Goal: Information Seeking & Learning: Learn about a topic

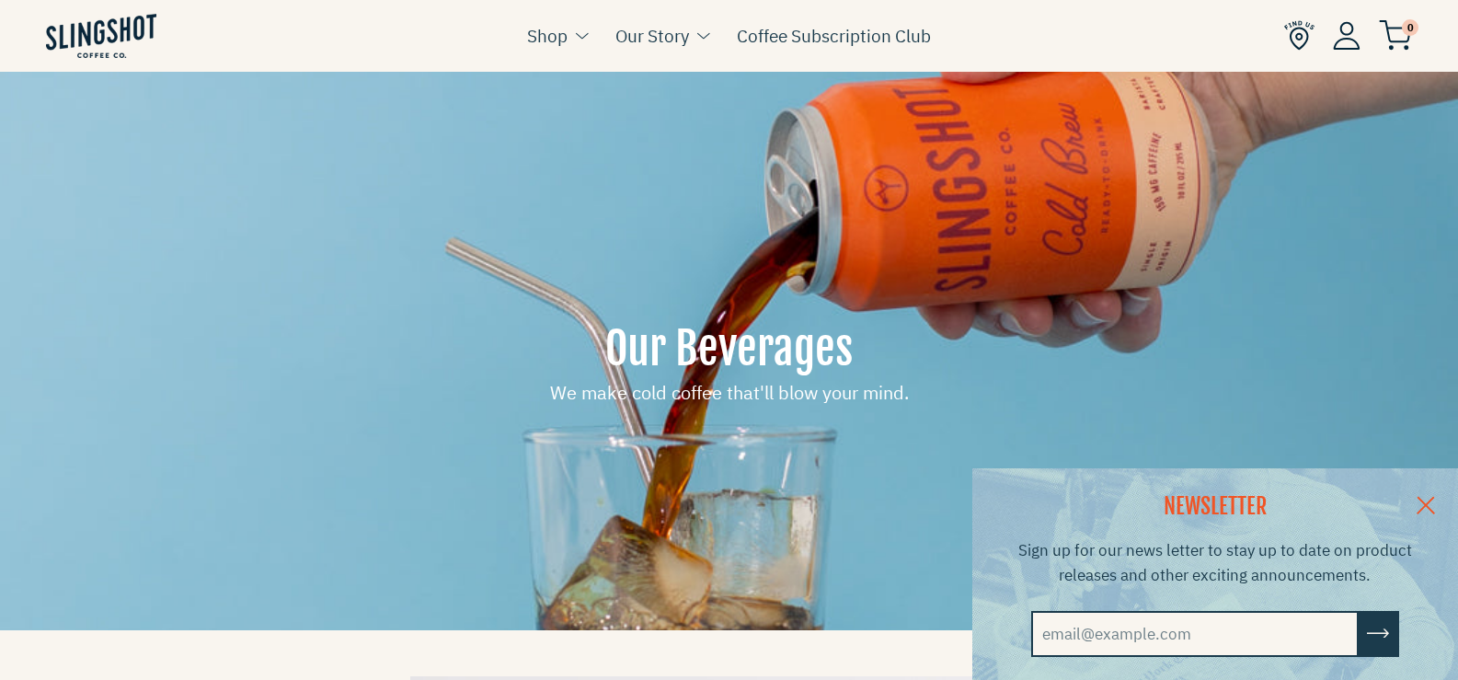
click at [1442, 491] on link at bounding box center [1426, 503] width 64 height 71
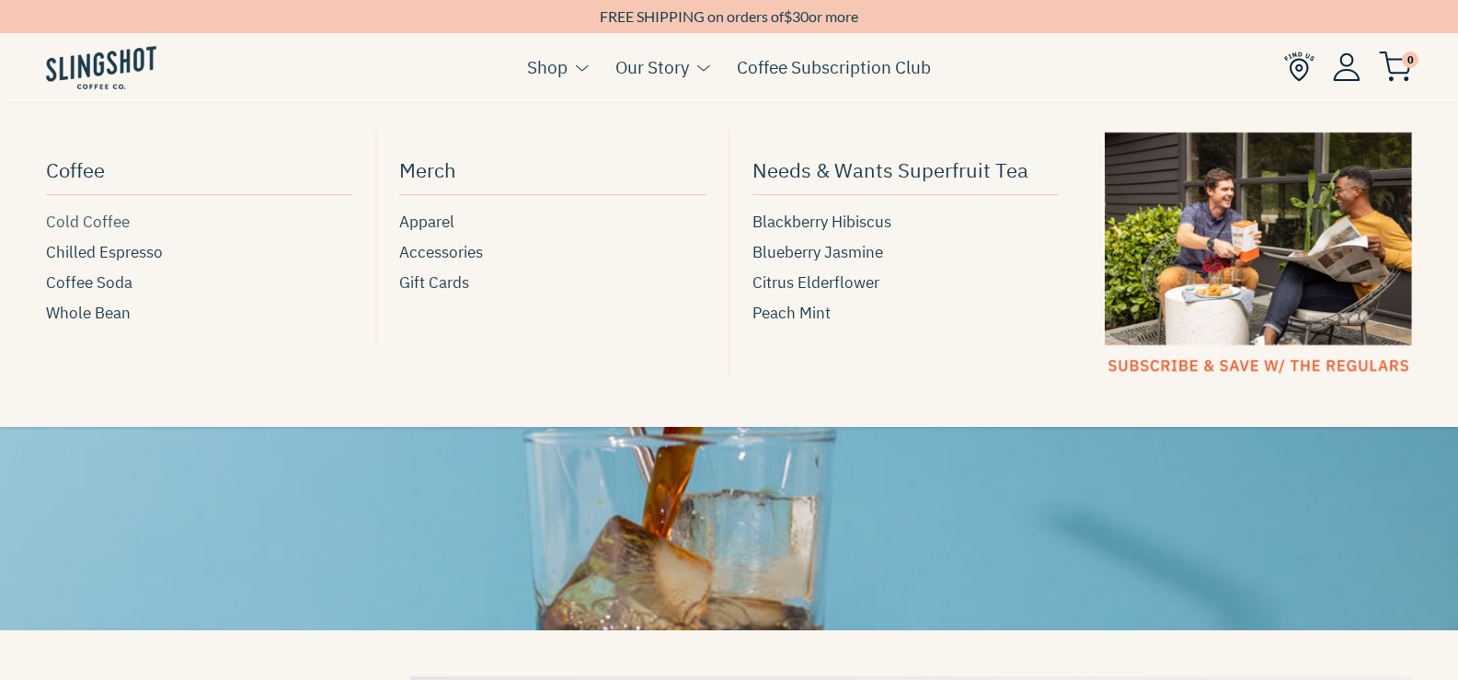
click at [79, 215] on span "Cold Coffee" at bounding box center [88, 222] width 84 height 25
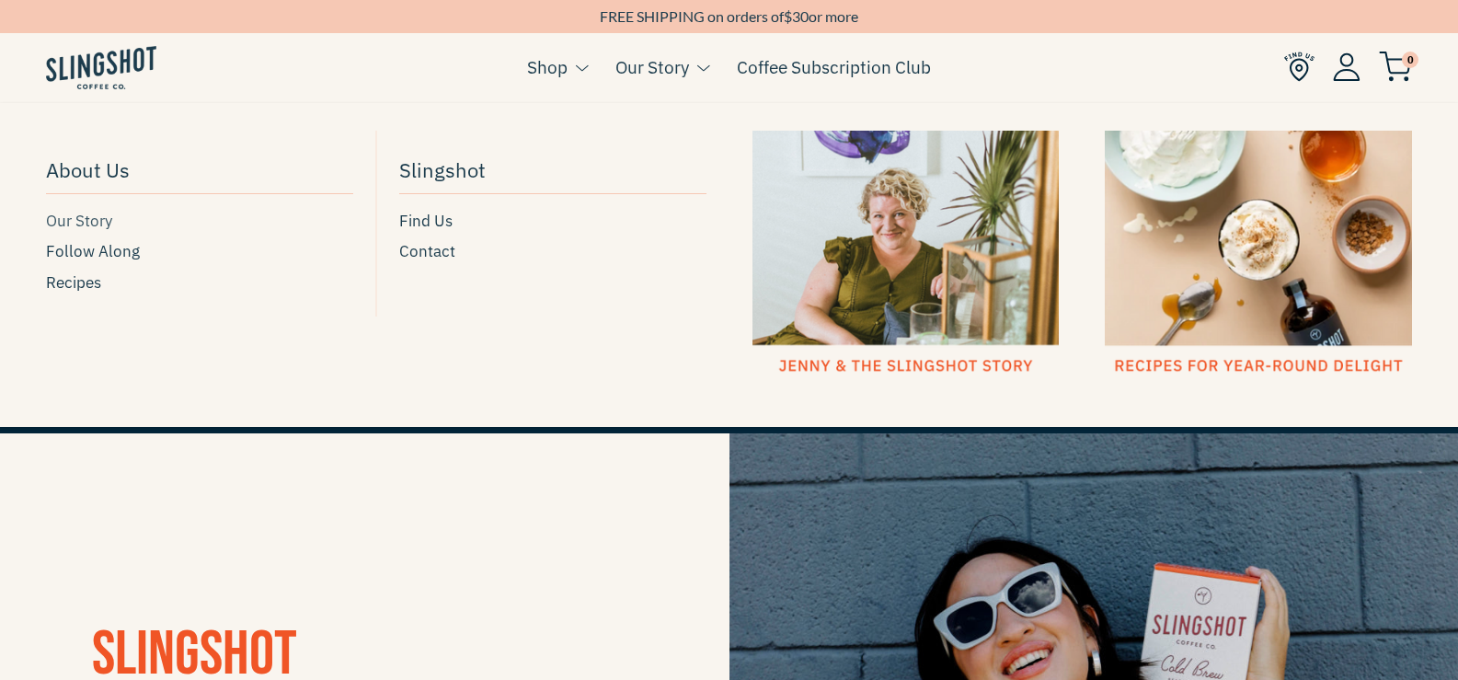
click at [85, 220] on span "Our Story" at bounding box center [79, 221] width 66 height 25
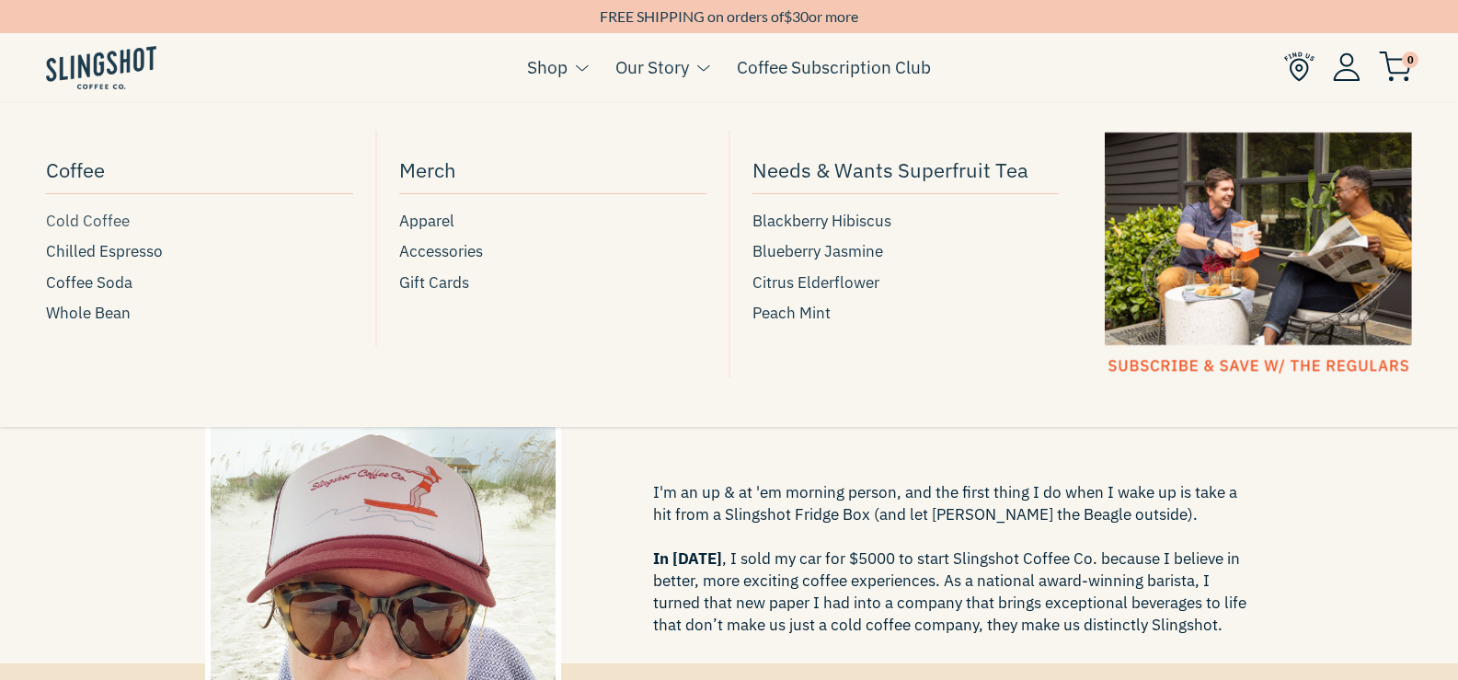
click at [82, 228] on span "Cold Coffee" at bounding box center [88, 221] width 84 height 25
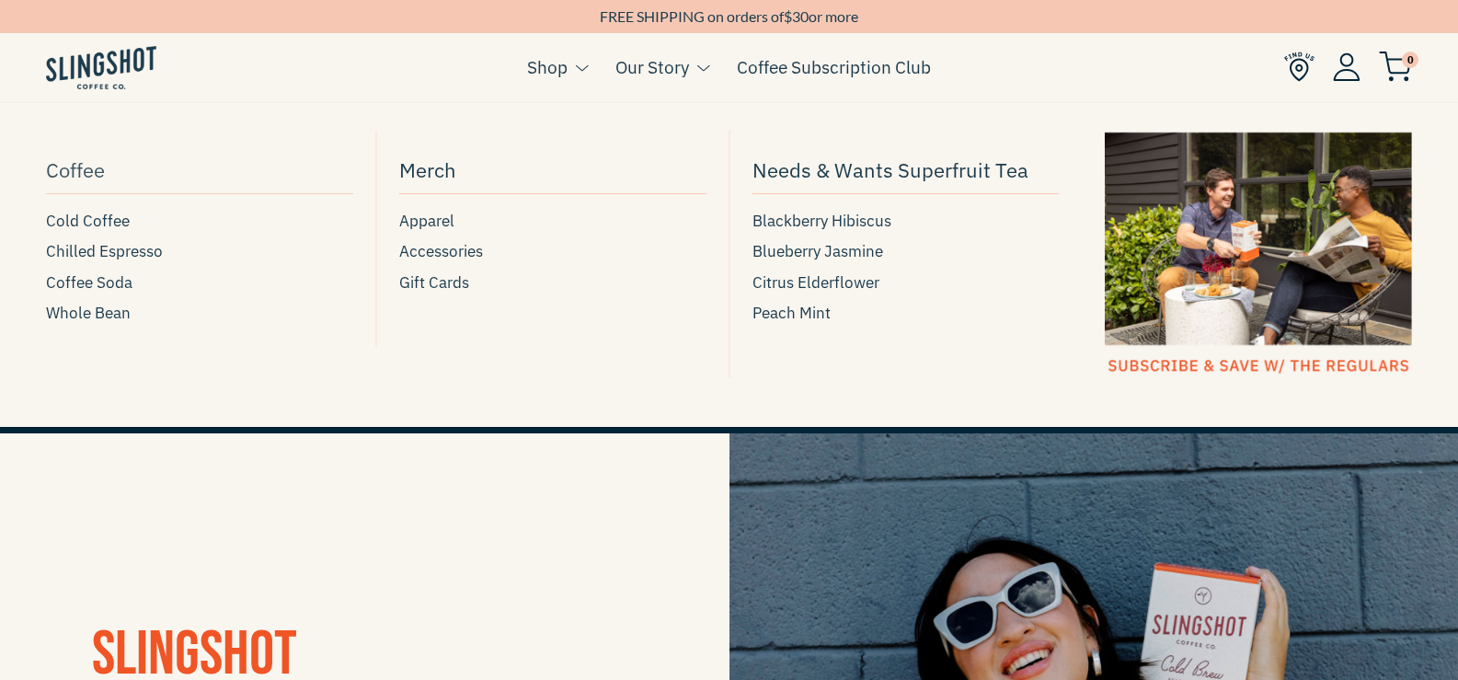
click at [88, 165] on span "Coffee" at bounding box center [75, 170] width 59 height 32
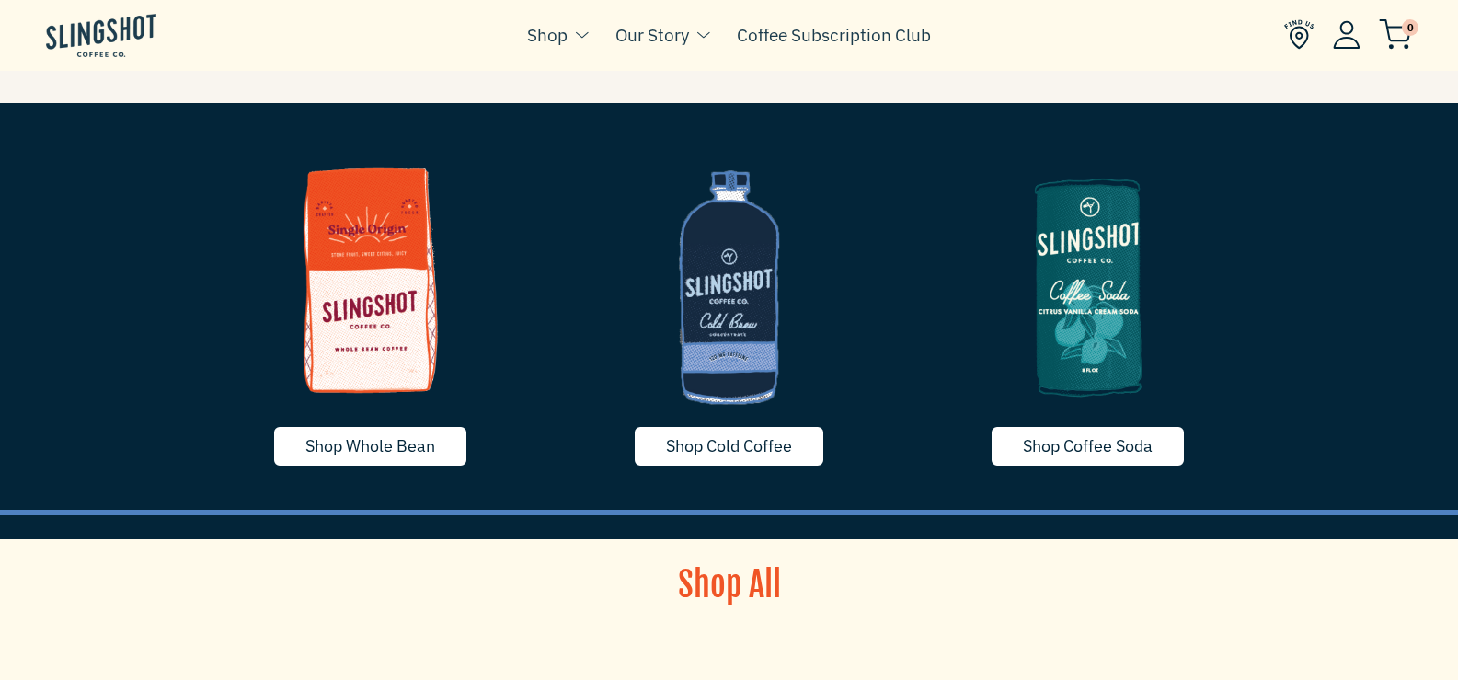
click at [374, 276] on img at bounding box center [370, 280] width 331 height 276
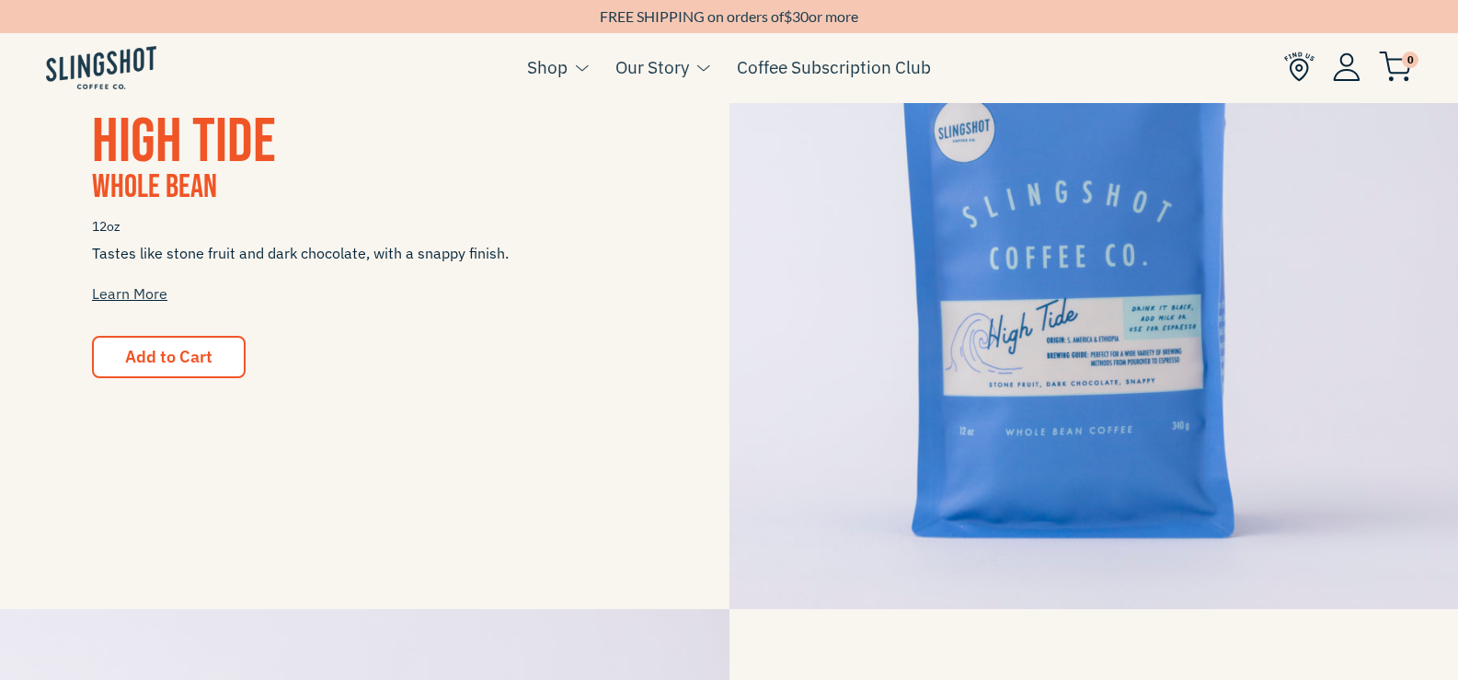
scroll to position [456, 0]
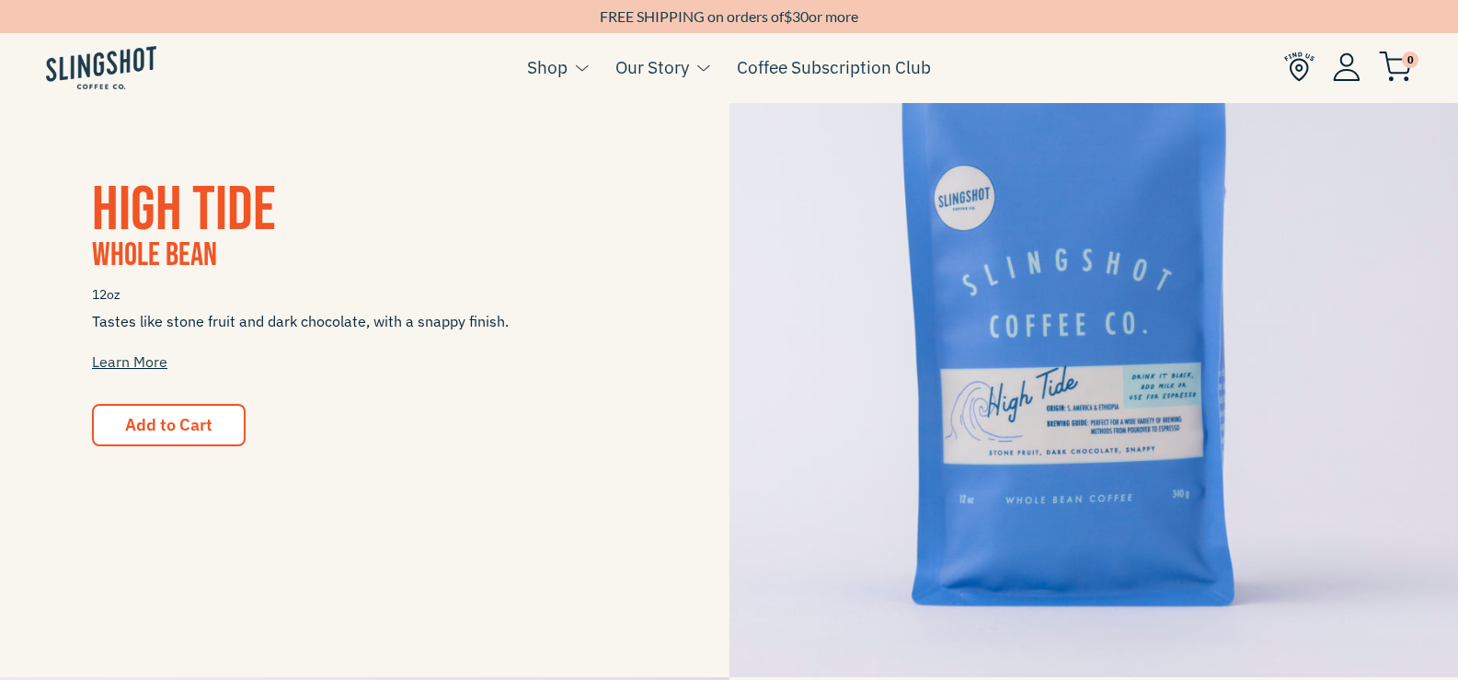
click at [1093, 334] on img at bounding box center [1093, 312] width 729 height 729
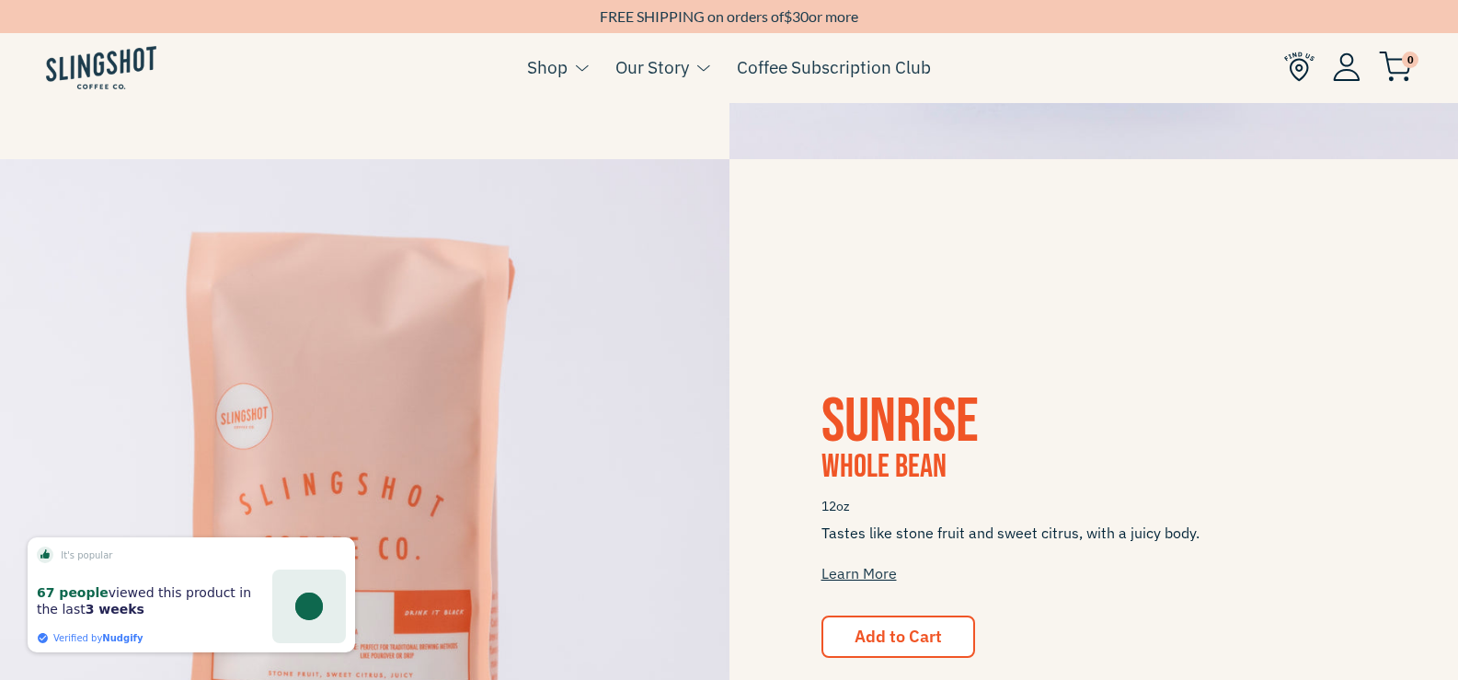
scroll to position [1005, 0]
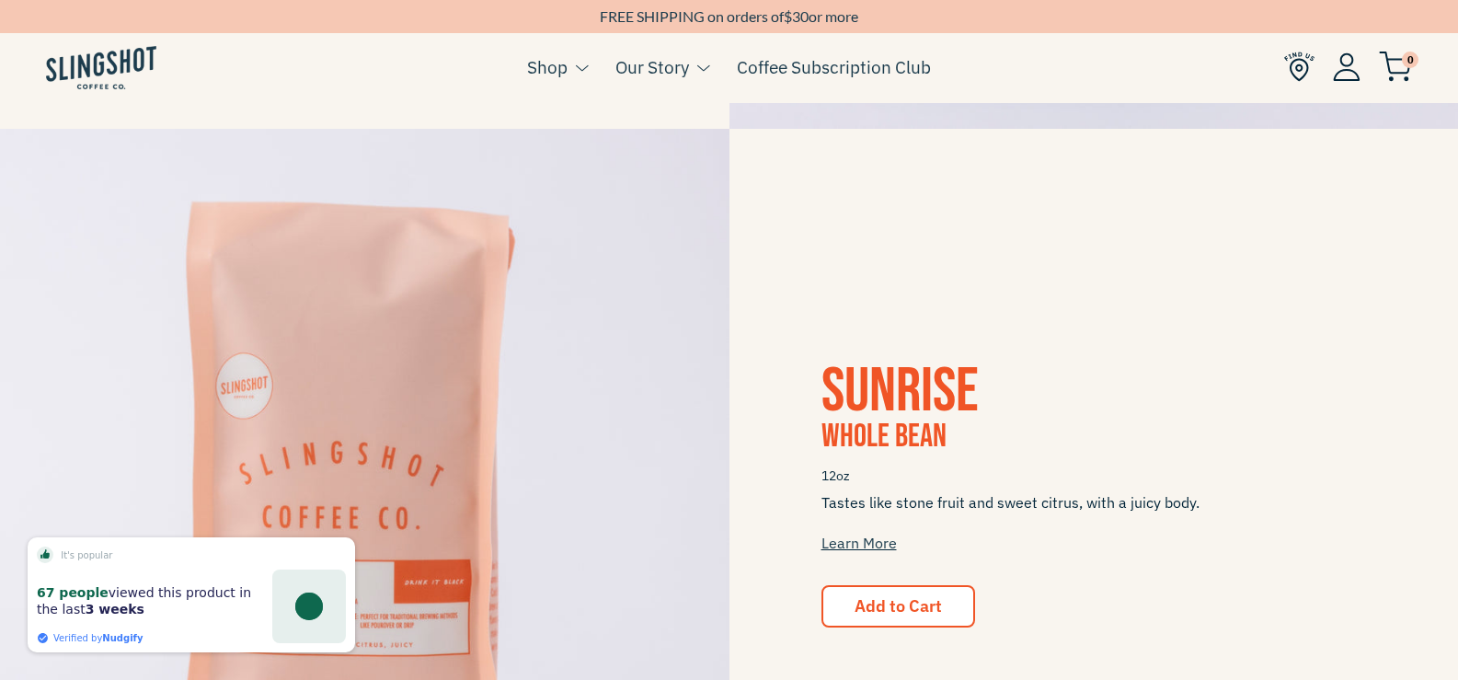
click at [390, 375] on img at bounding box center [364, 493] width 729 height 729
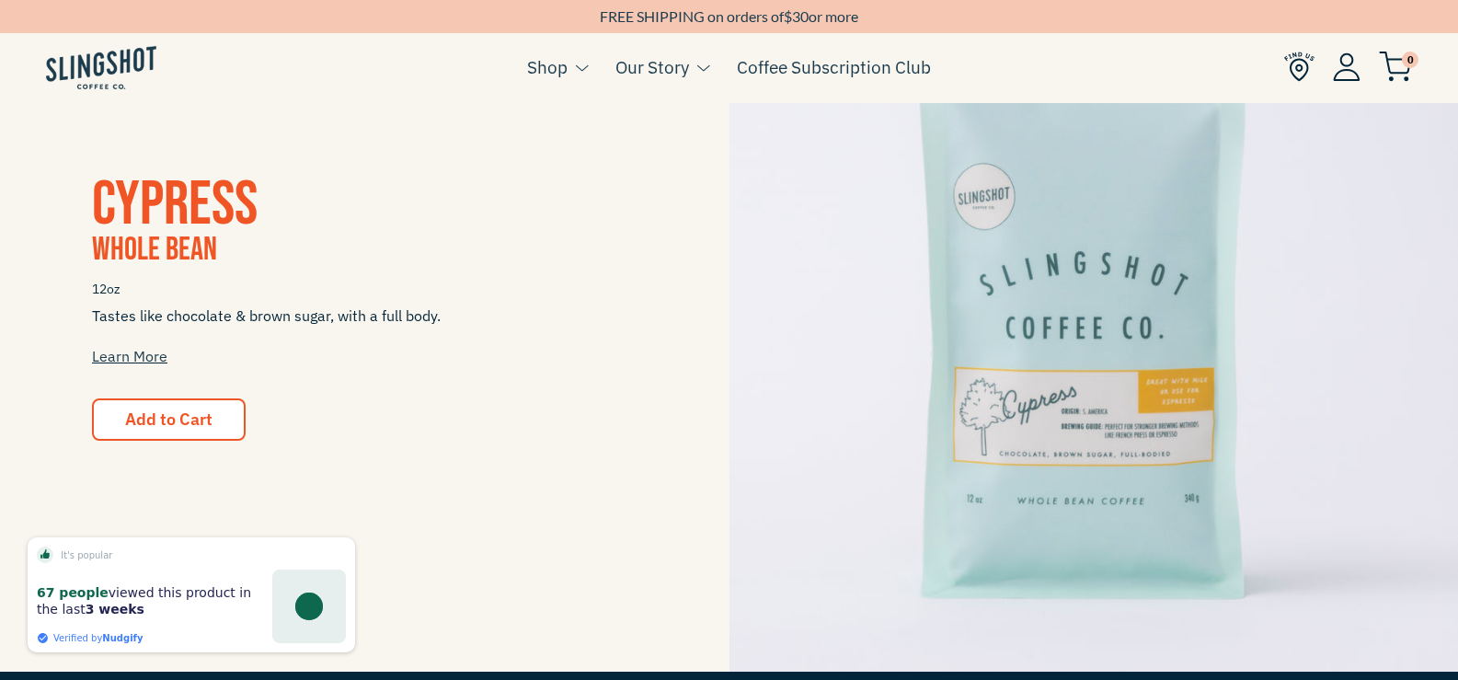
scroll to position [1924, 0]
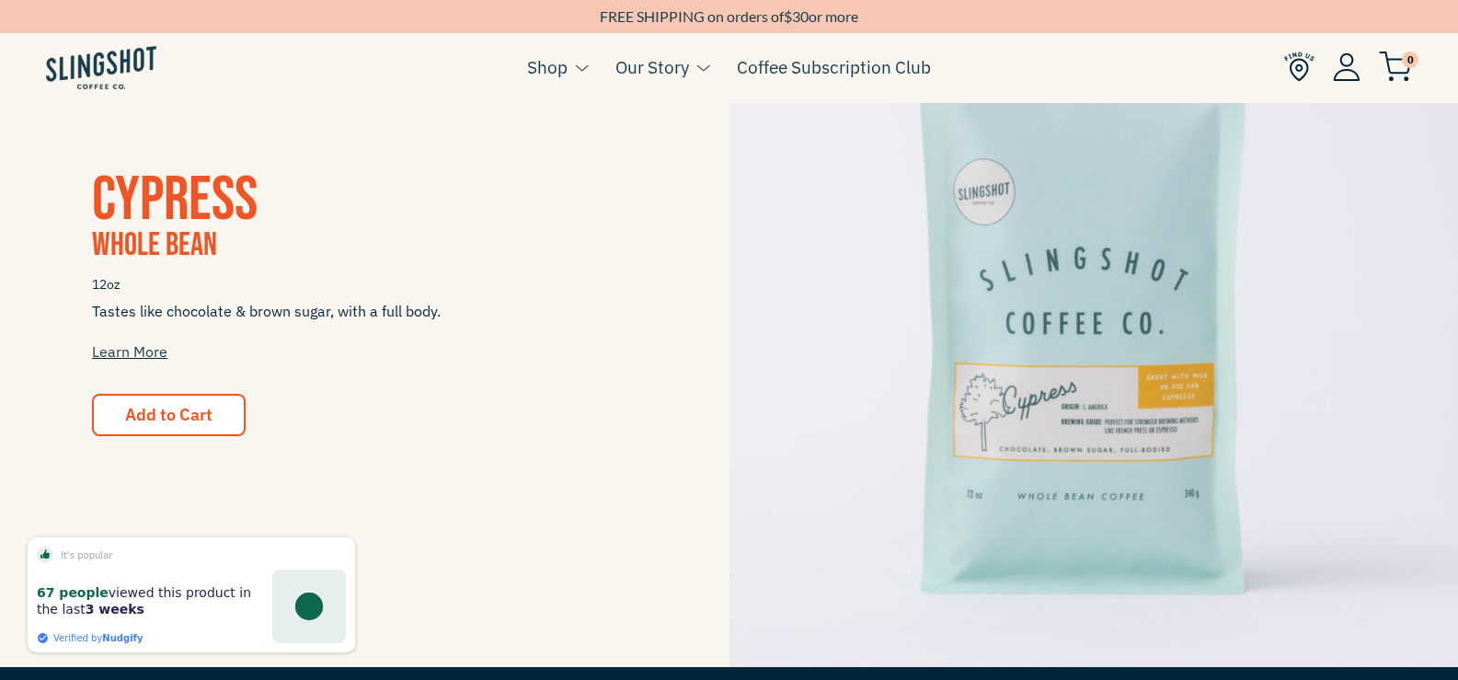
click at [1089, 377] on img at bounding box center [1093, 302] width 729 height 729
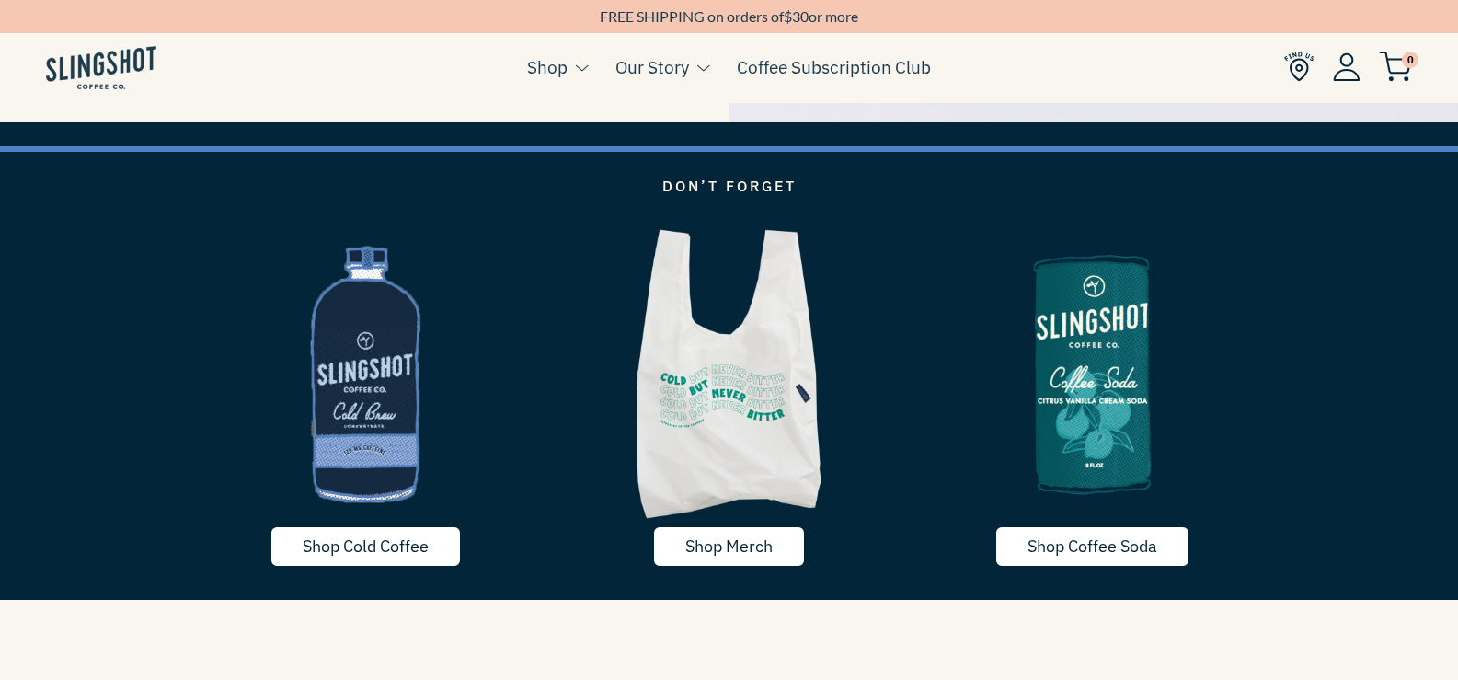
scroll to position [2459, 0]
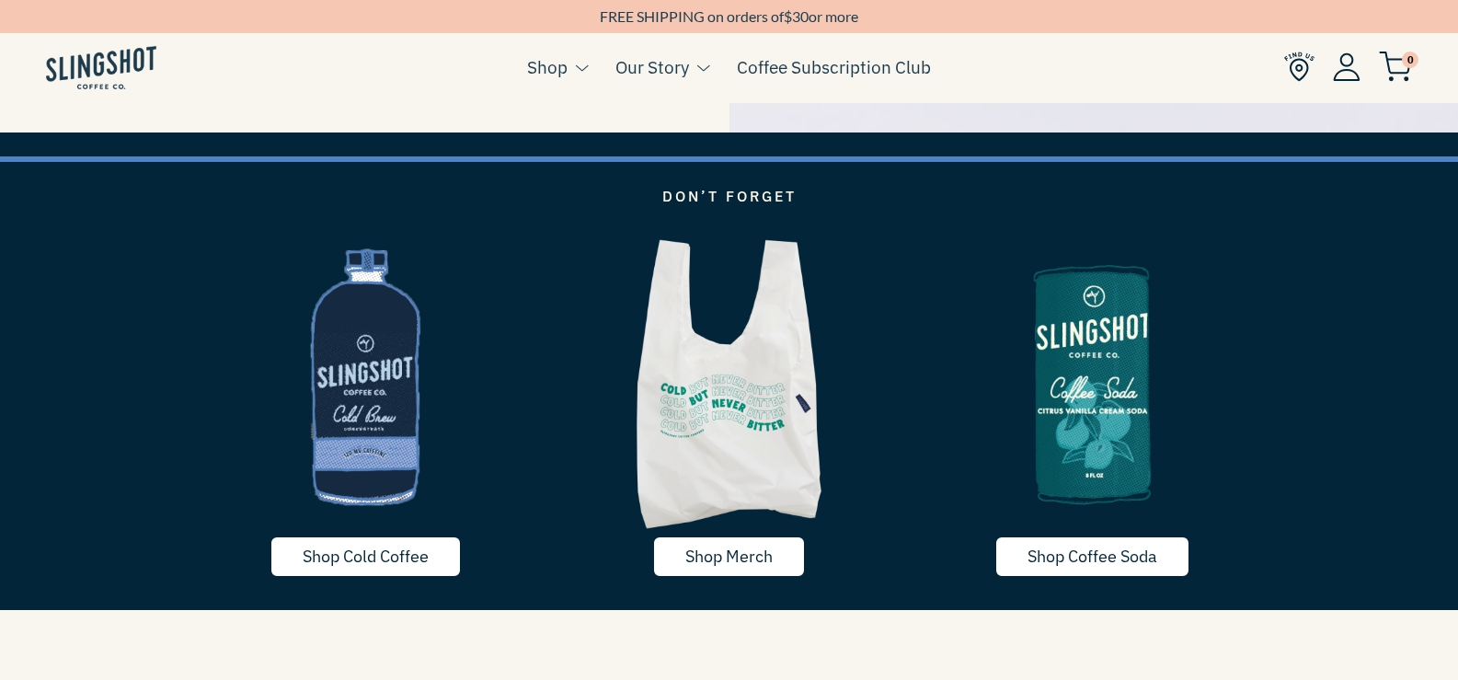
click at [313, 369] on img at bounding box center [365, 376] width 363 height 303
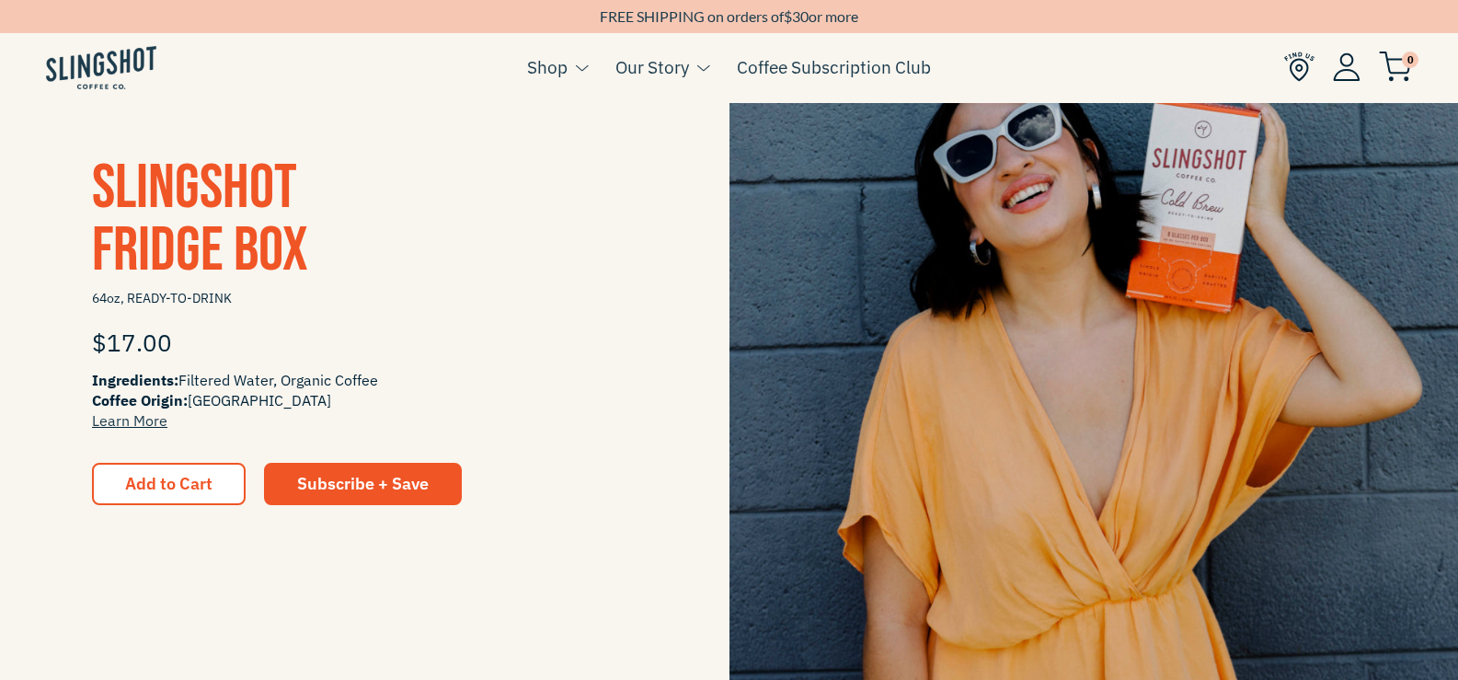
scroll to position [456, 0]
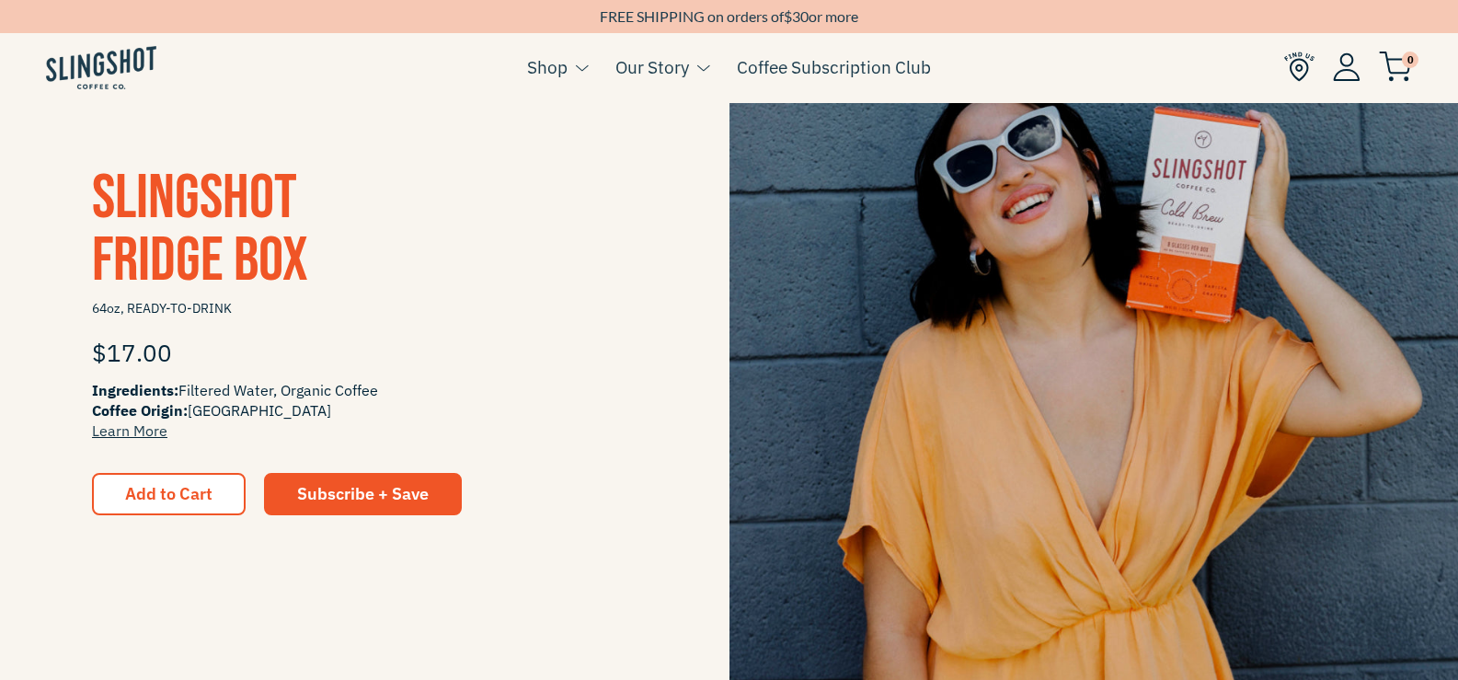
click at [1148, 388] on img at bounding box center [1093, 341] width 729 height 729
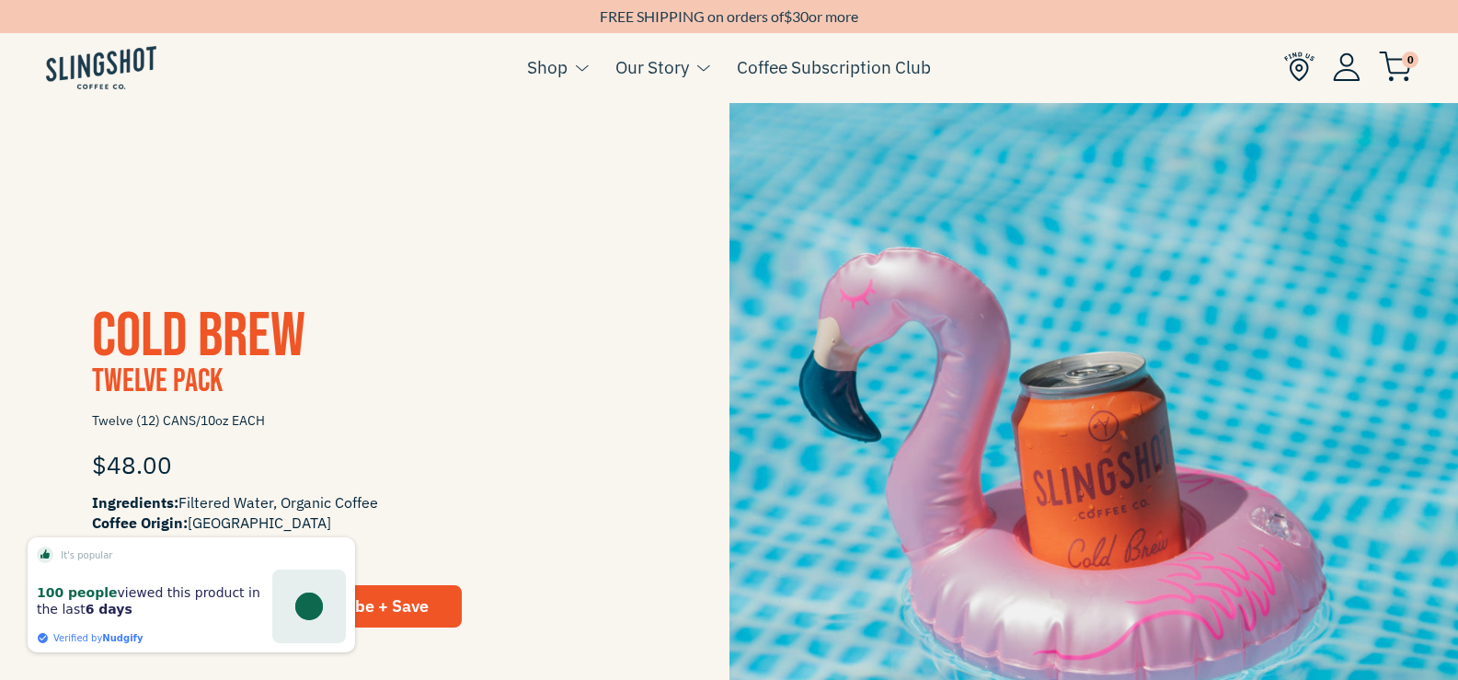
scroll to position [1832, 0]
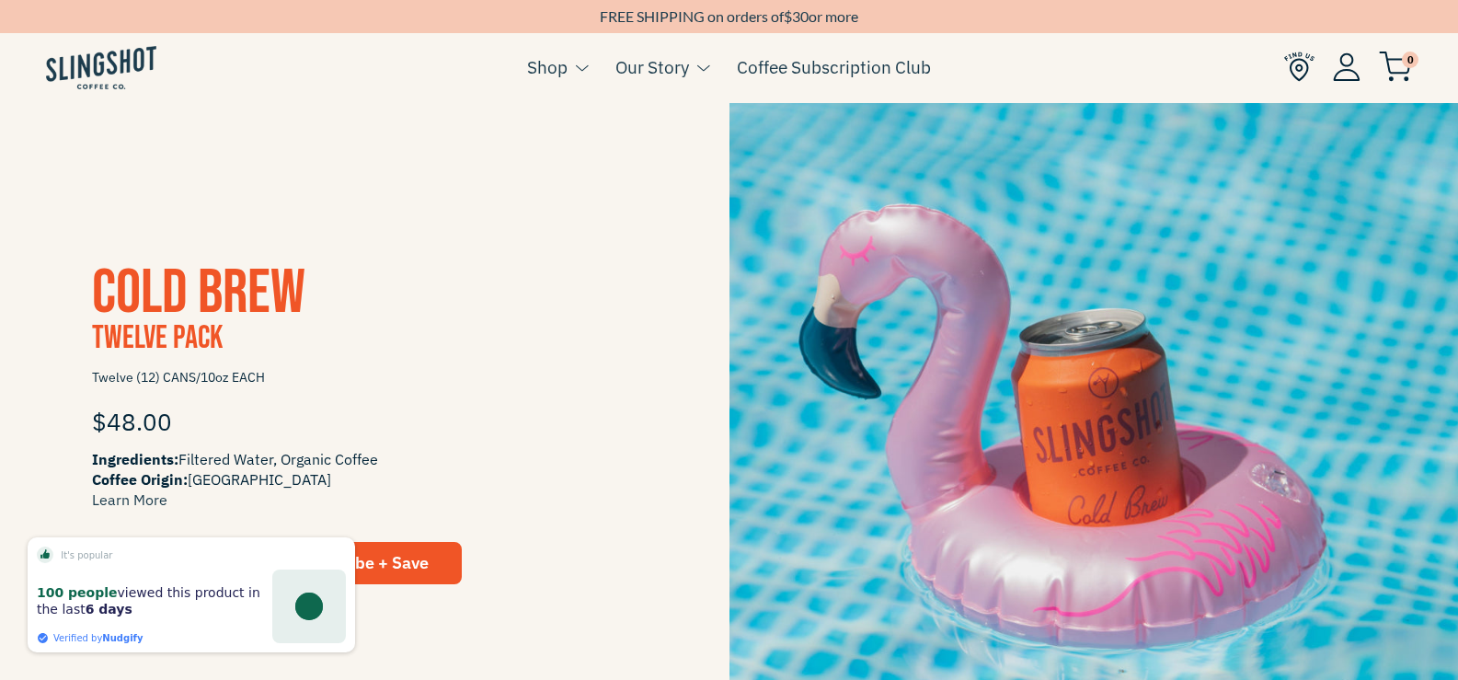
click at [1207, 424] on img at bounding box center [1093, 423] width 729 height 729
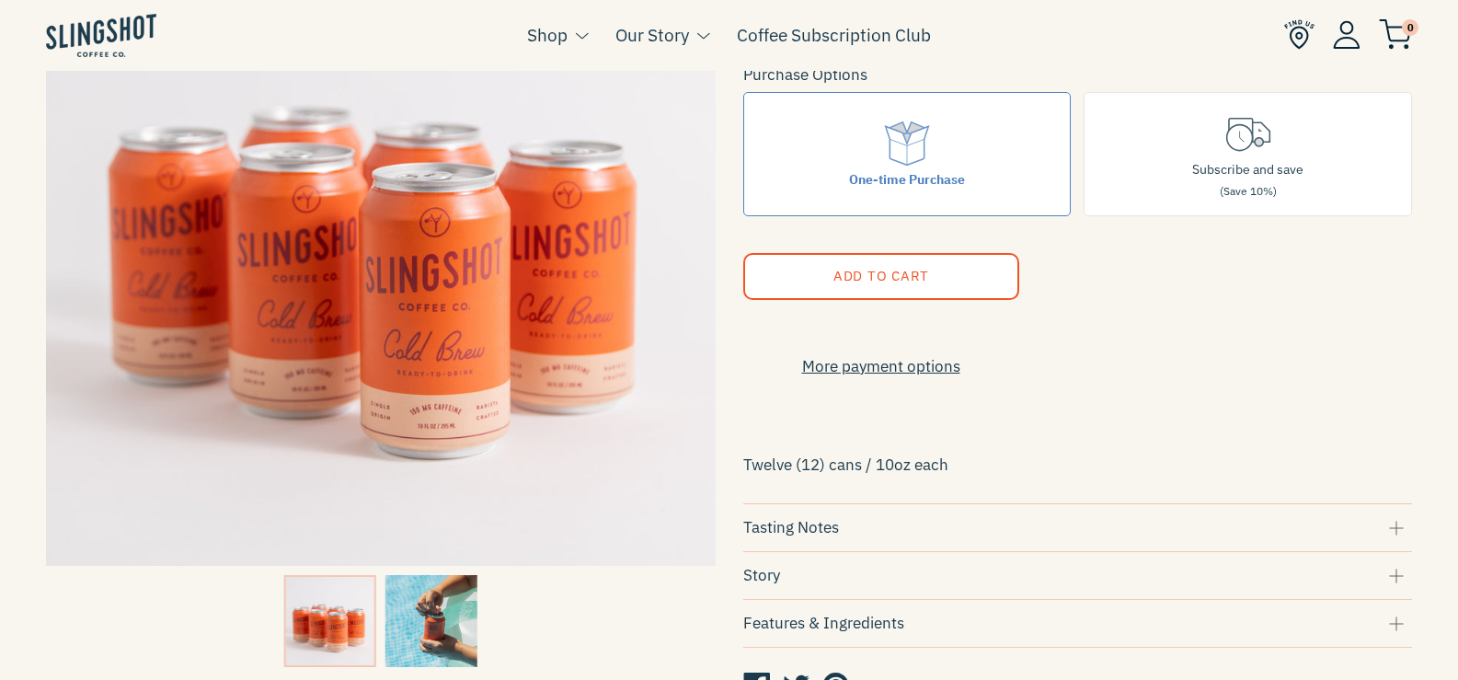
scroll to position [276, 0]
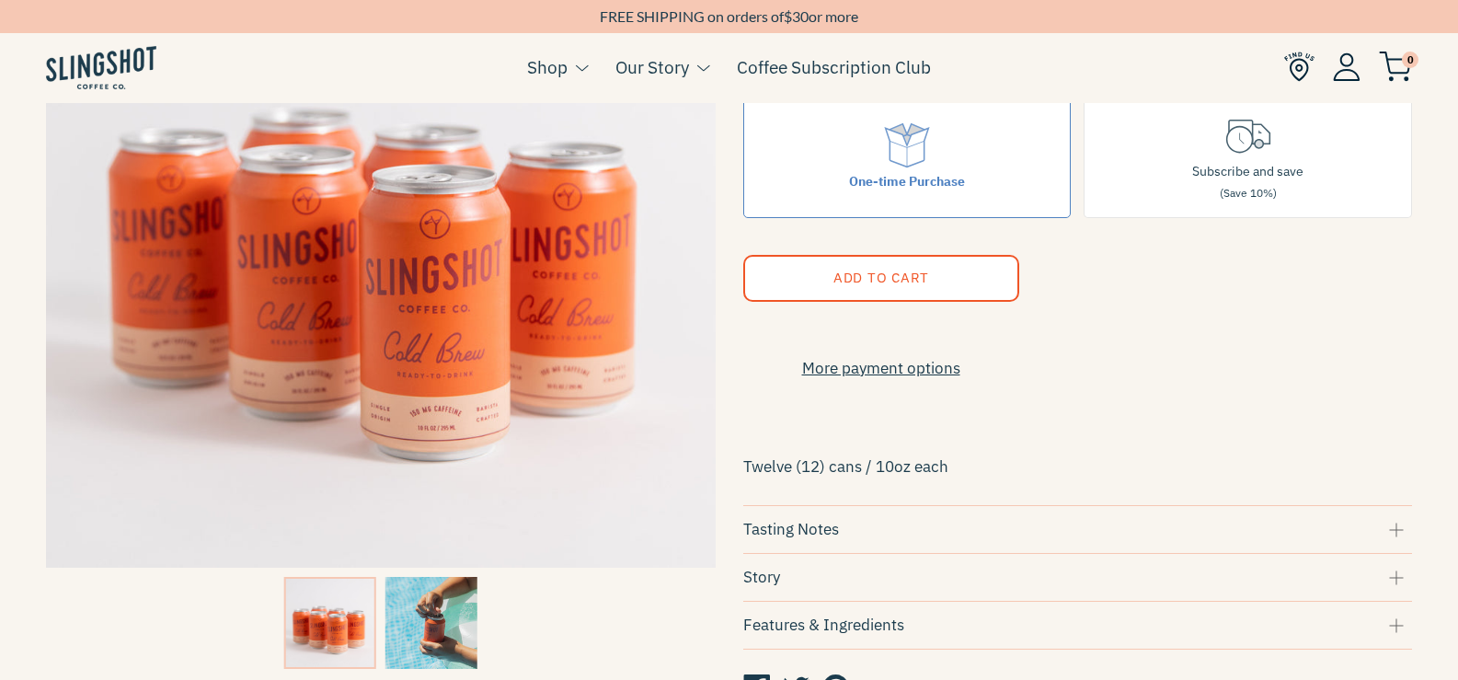
click at [437, 618] on img at bounding box center [431, 623] width 92 height 92
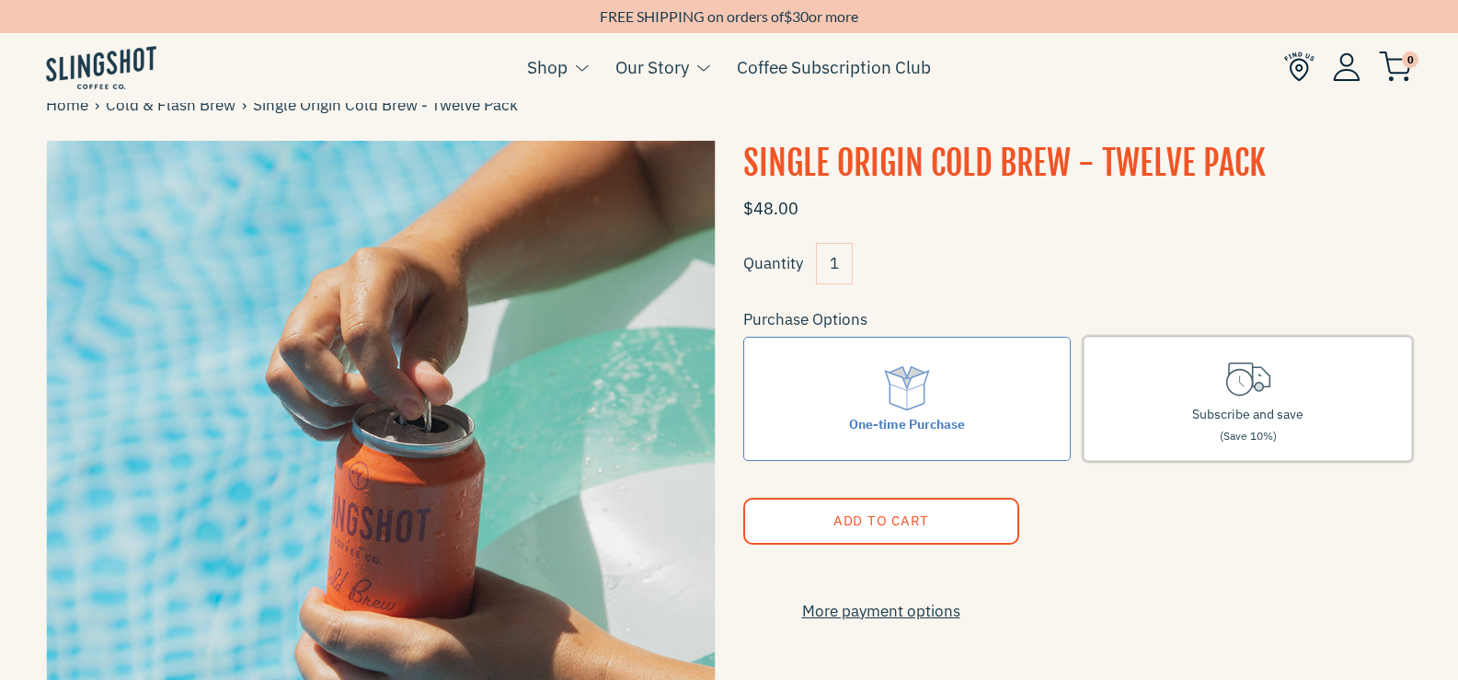
scroll to position [0, 0]
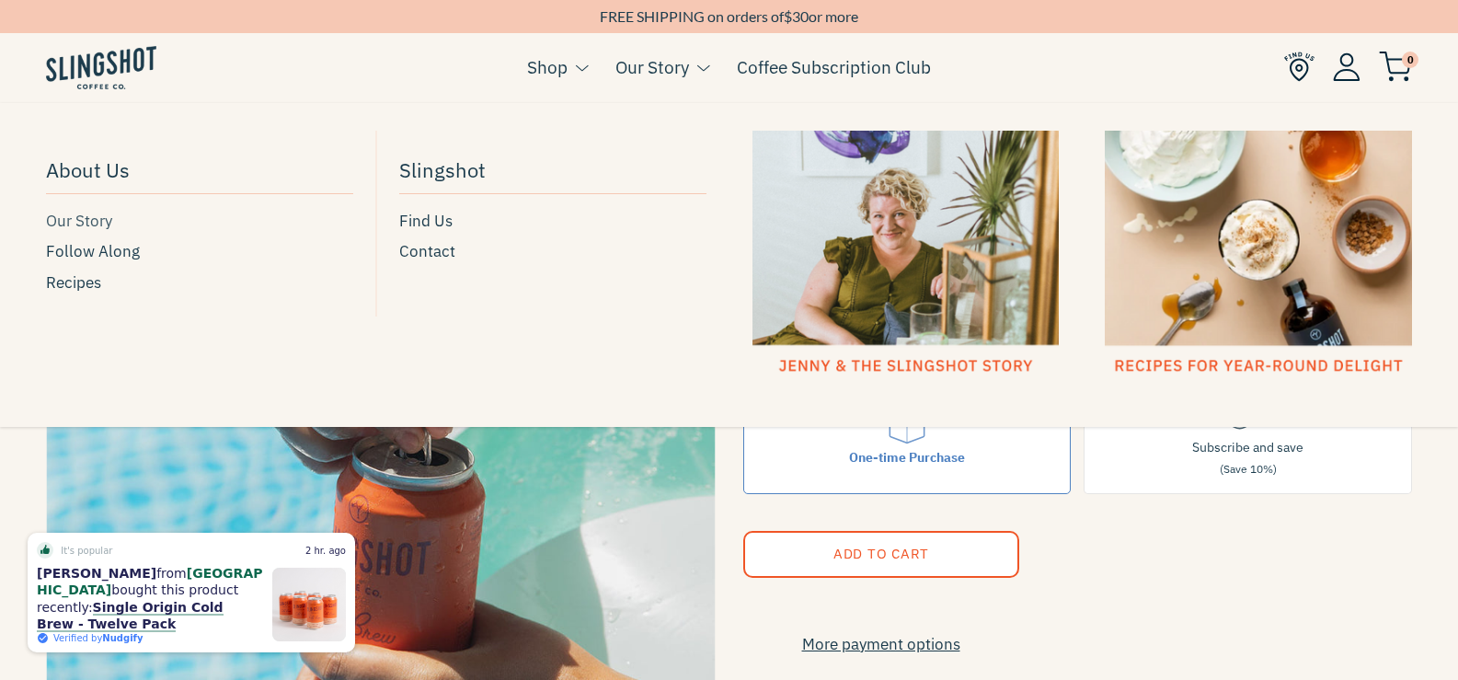
click at [79, 223] on span "Our Story" at bounding box center [79, 221] width 66 height 25
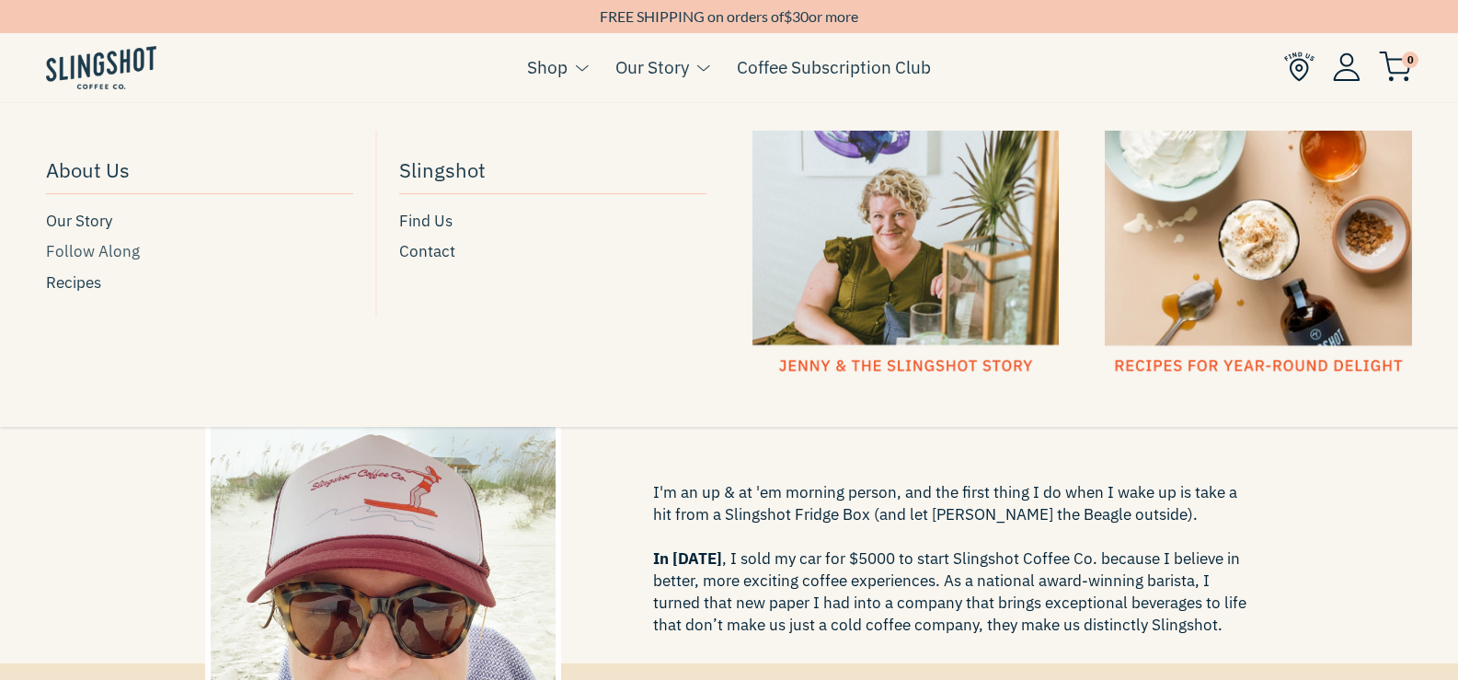
click at [92, 257] on span "Follow Along" at bounding box center [93, 251] width 94 height 25
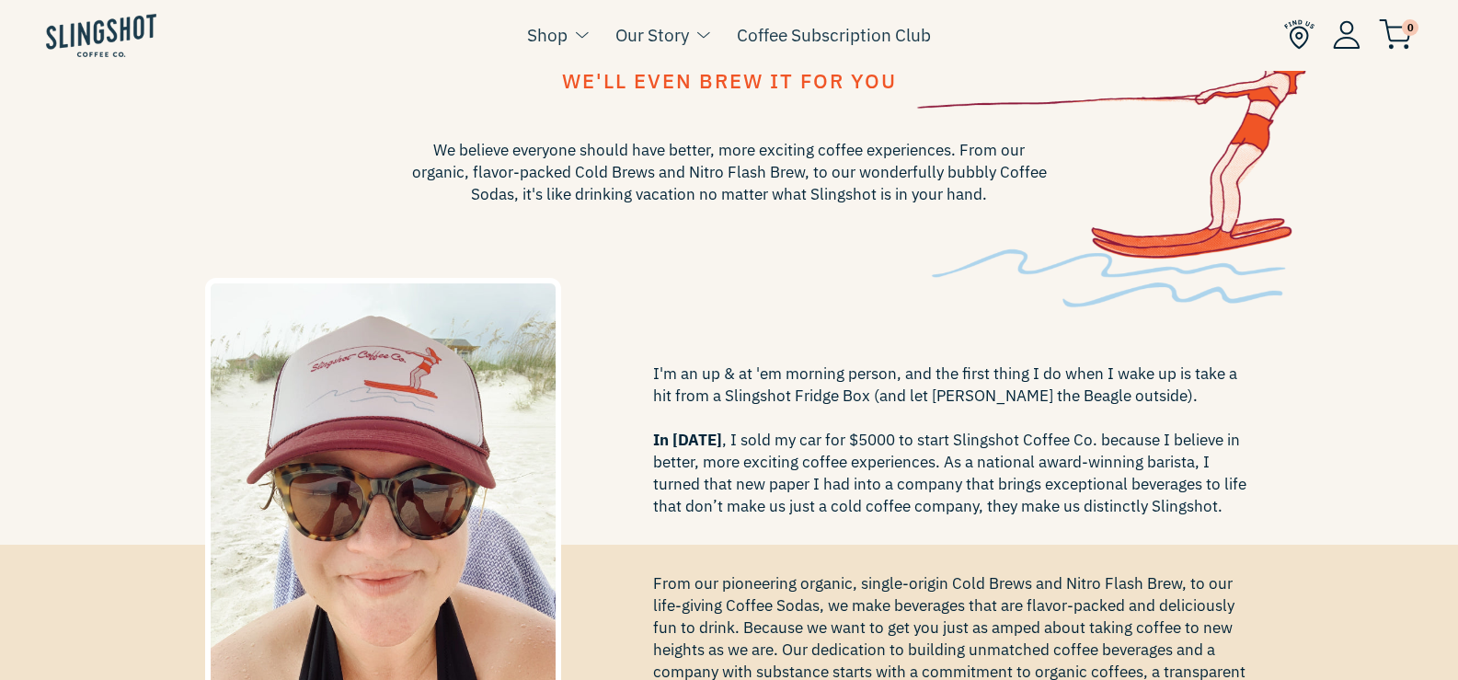
scroll to position [276, 0]
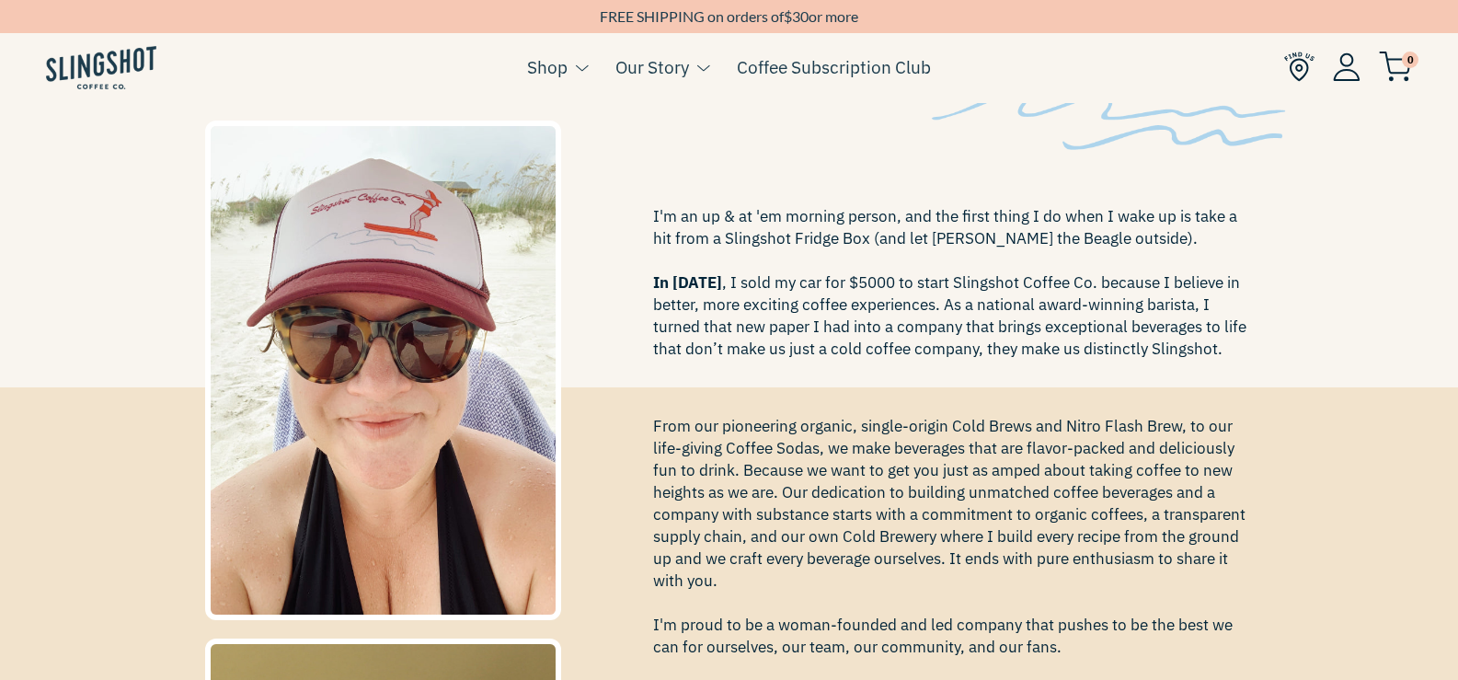
click at [118, 56] on img at bounding box center [101, 67] width 110 height 43
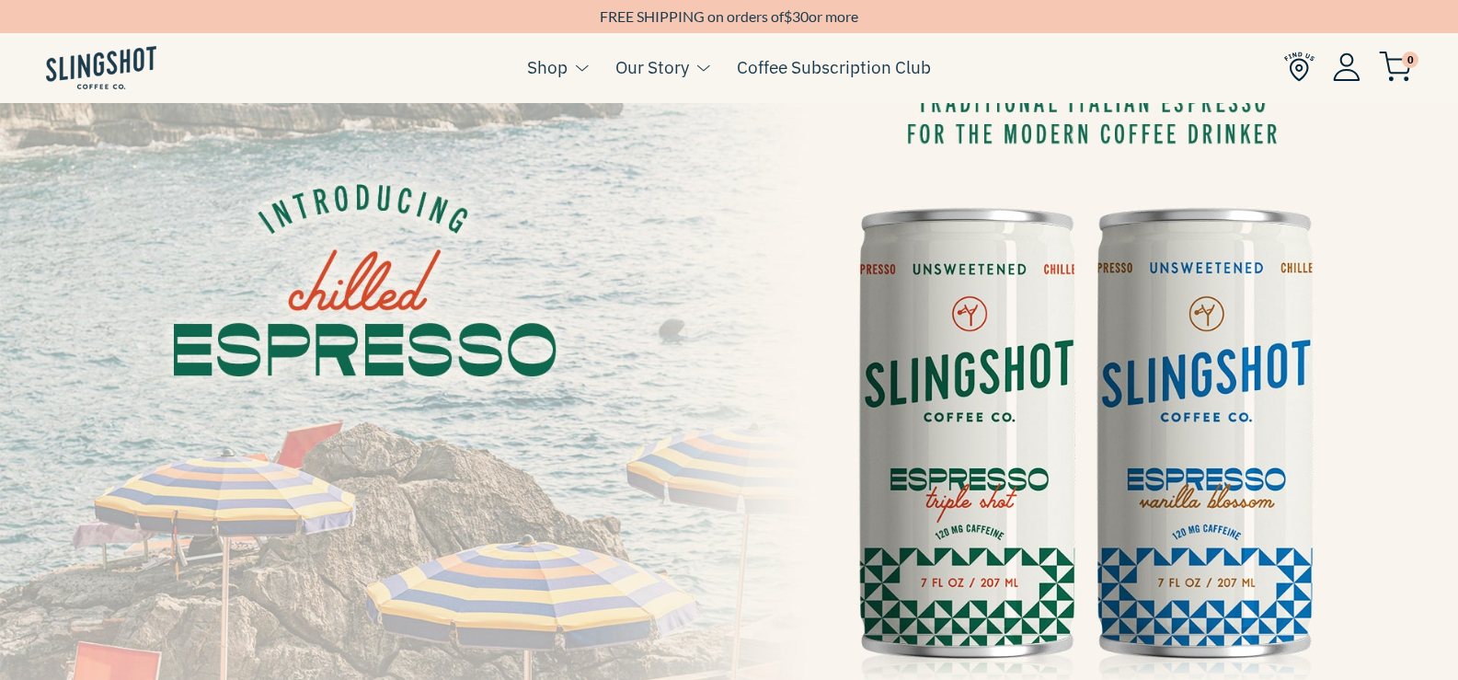
scroll to position [92, 0]
click at [1067, 396] on img at bounding box center [729, 421] width 1458 height 821
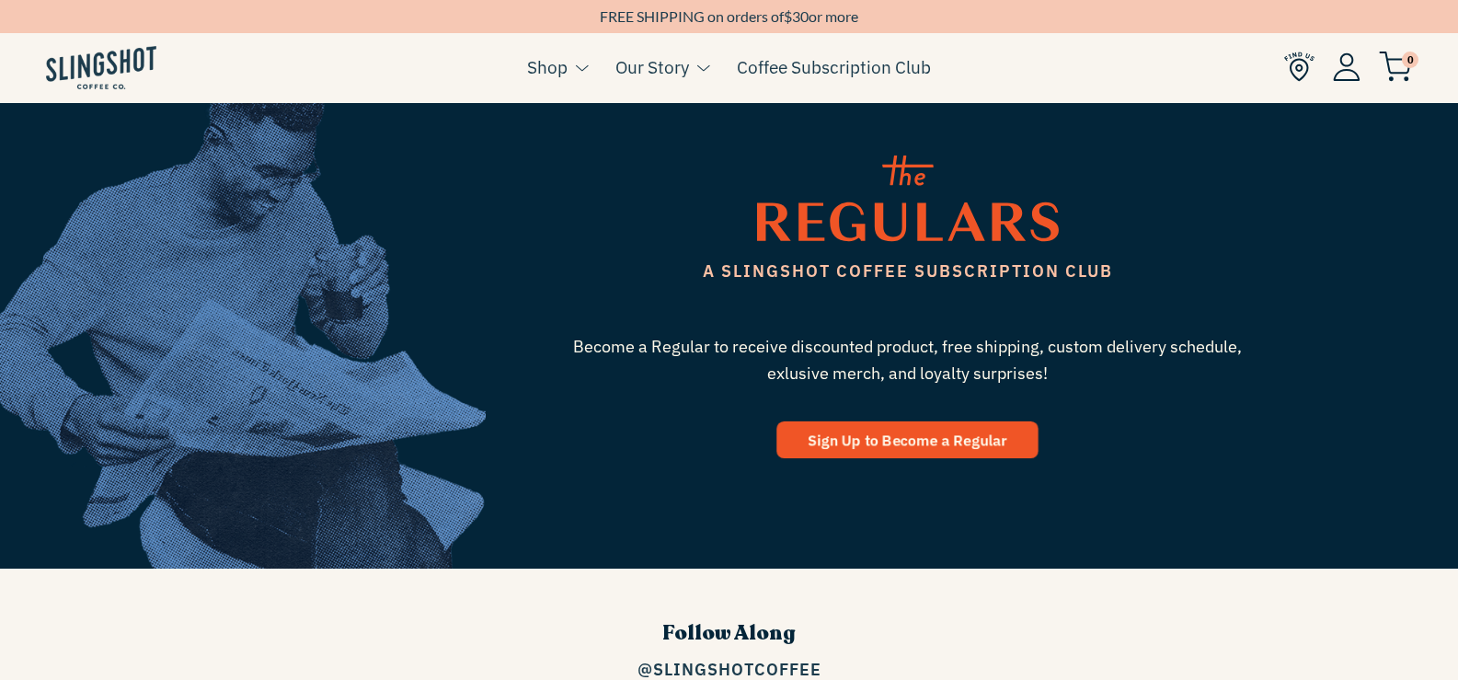
scroll to position [2576, 0]
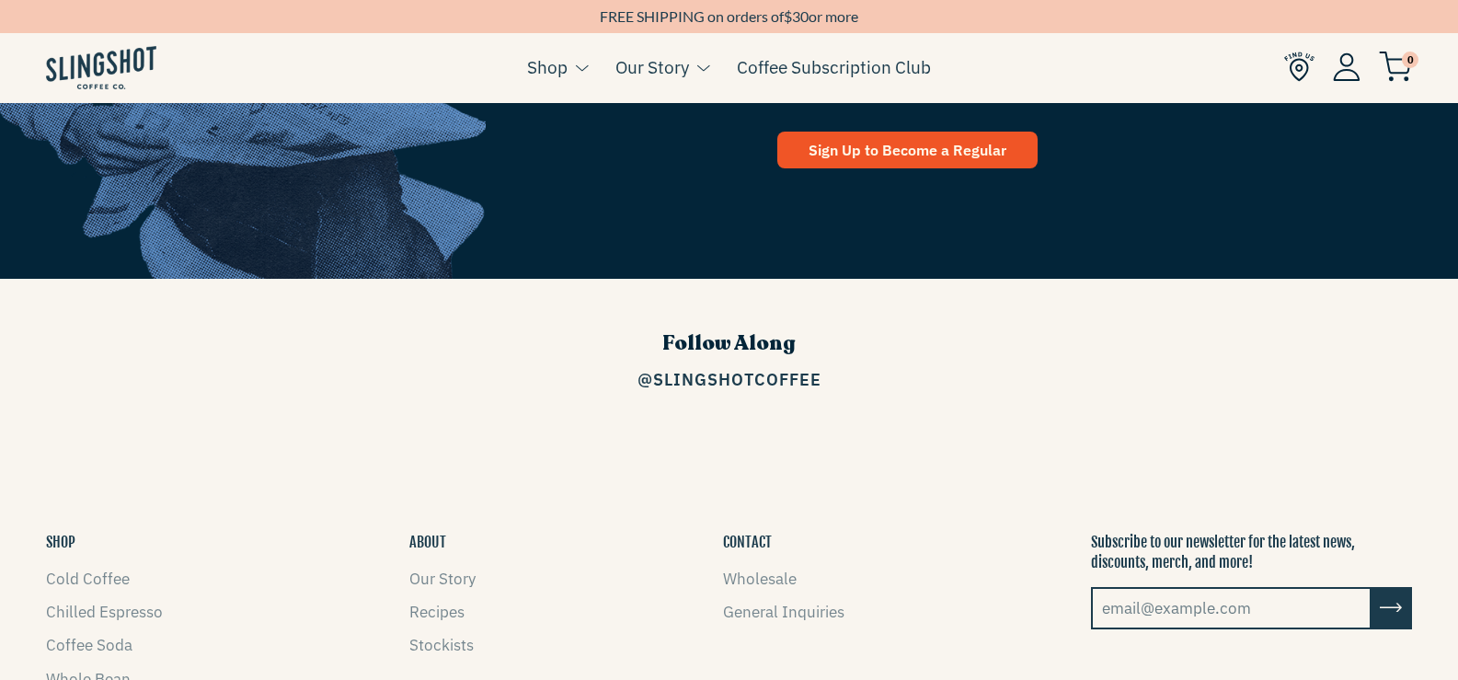
click at [57, 532] on button "SHOP" at bounding box center [60, 542] width 29 height 20
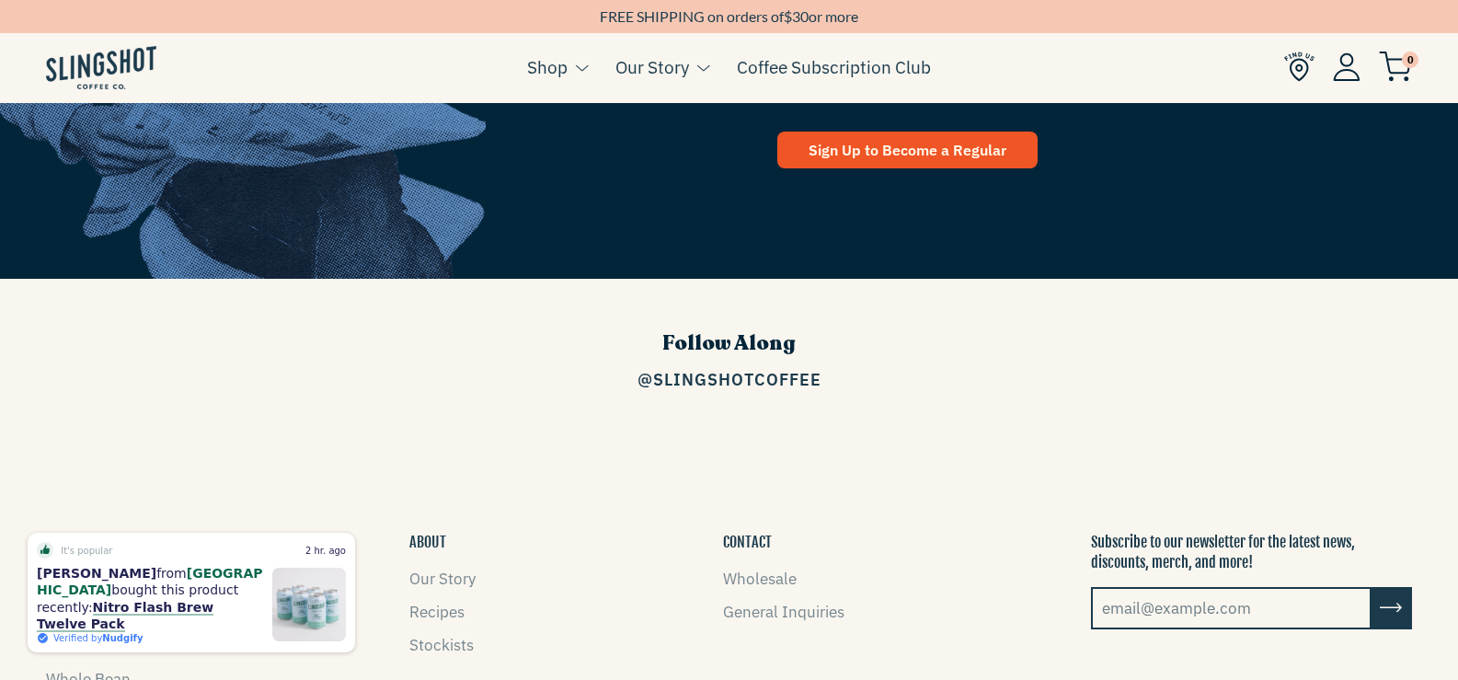
click at [977, 602] on div "SHOP Cold Coffee Chilled Espresso Coffee Soda Whole Bean Needs & Wants Subscrip…" at bounding box center [729, 649] width 1394 height 235
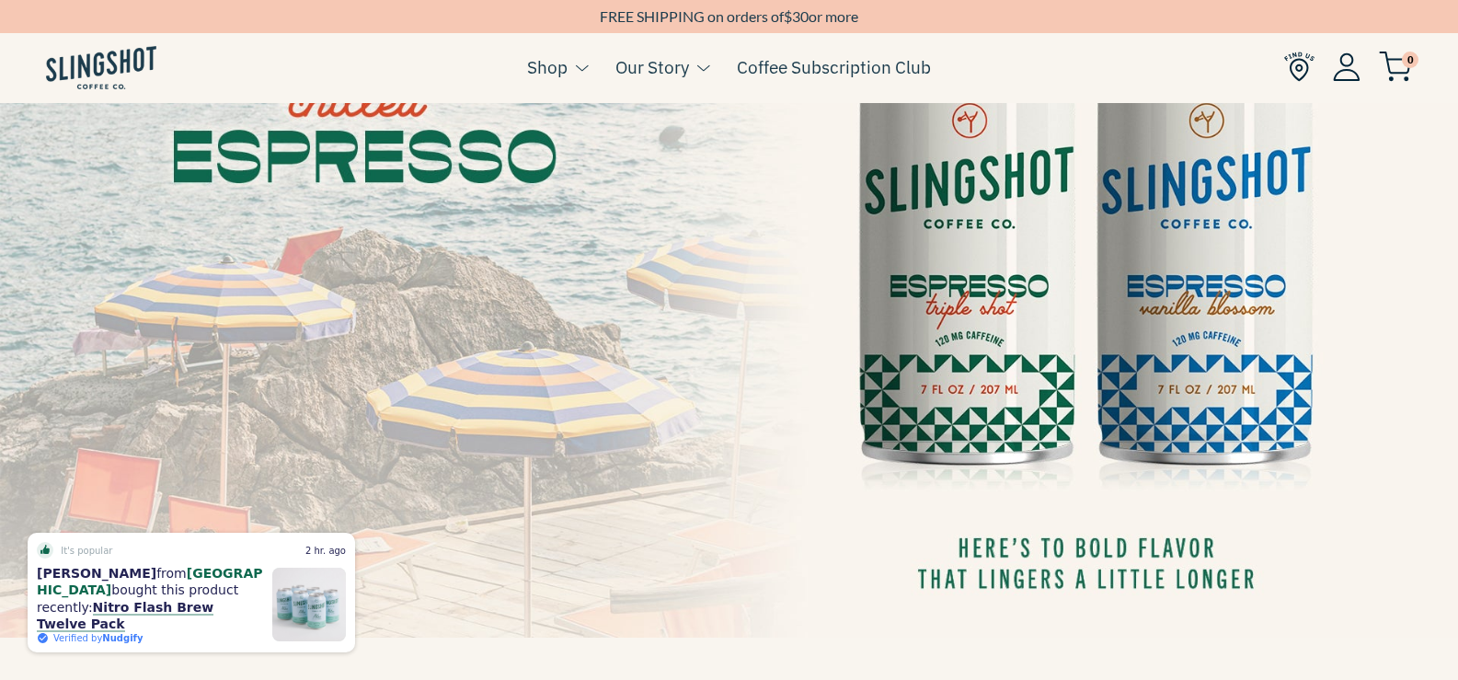
scroll to position [0, 0]
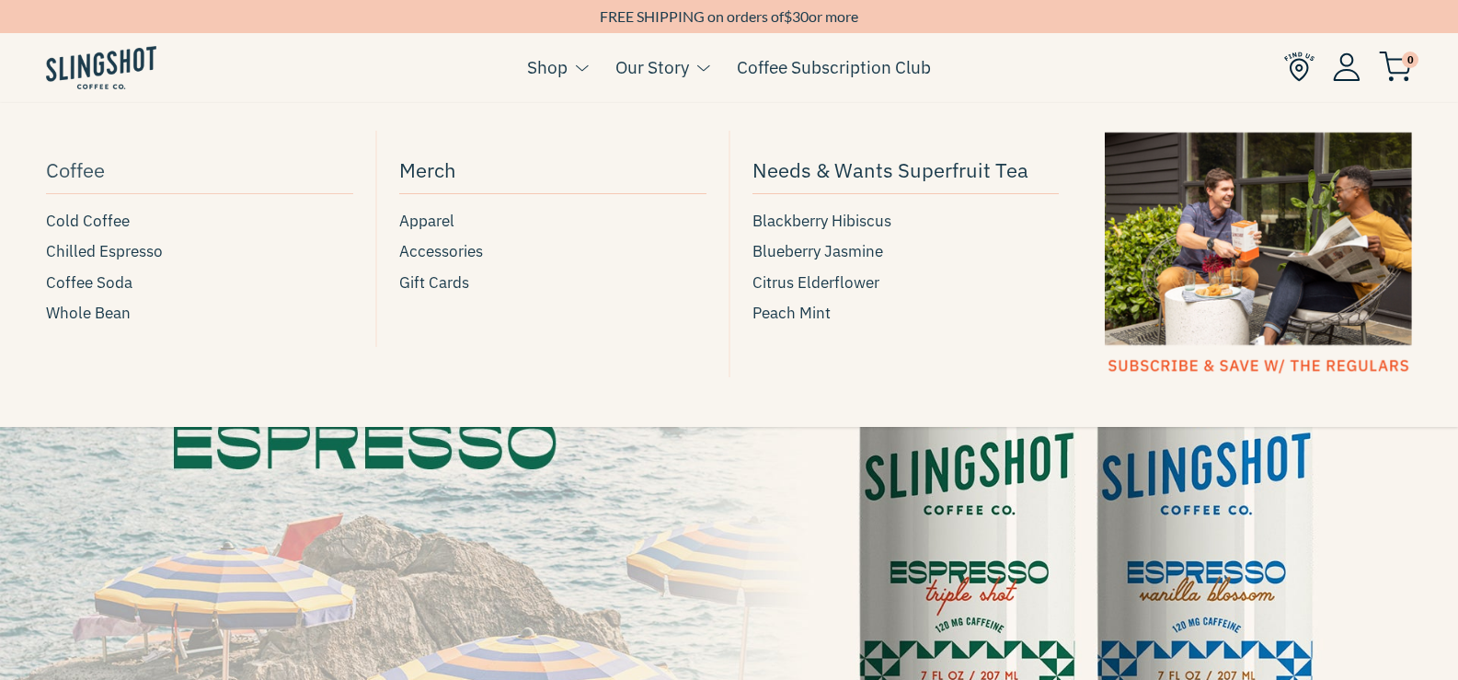
click at [68, 167] on span "Coffee" at bounding box center [75, 170] width 59 height 32
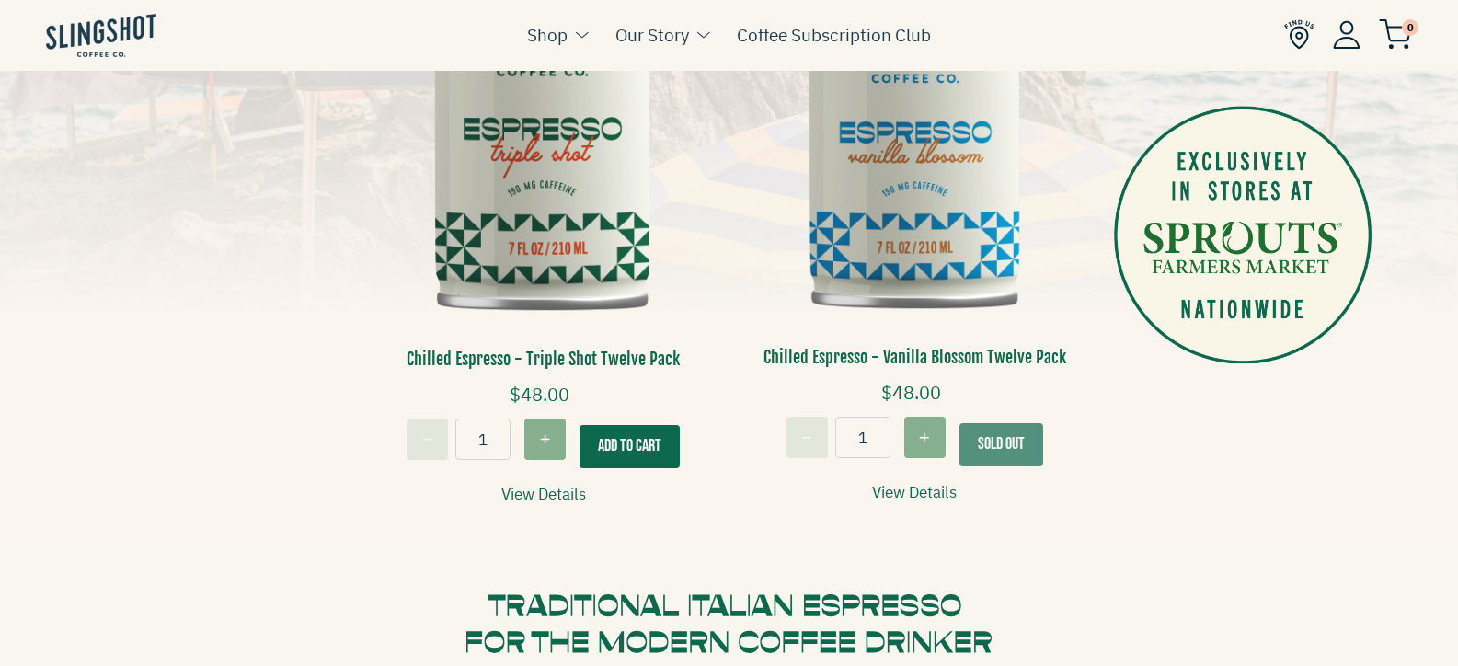
scroll to position [644, 0]
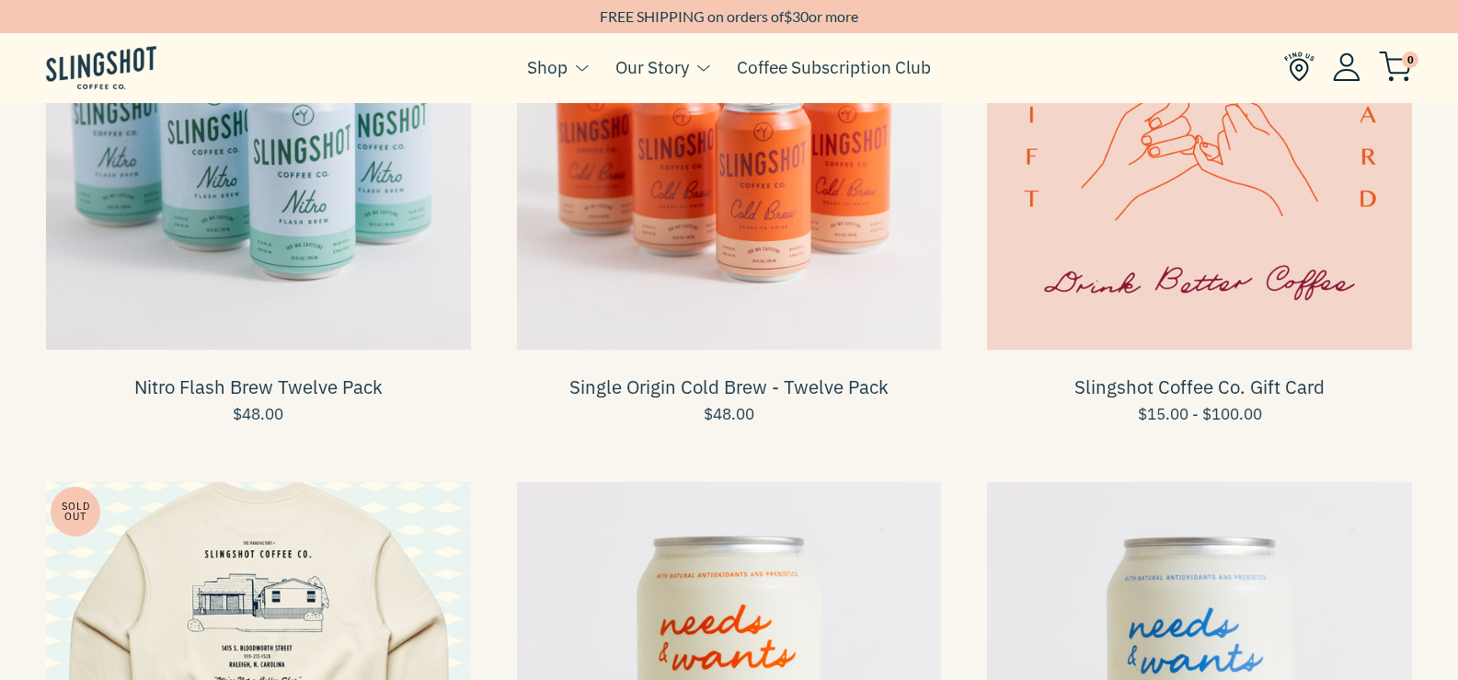
scroll to position [1136, 0]
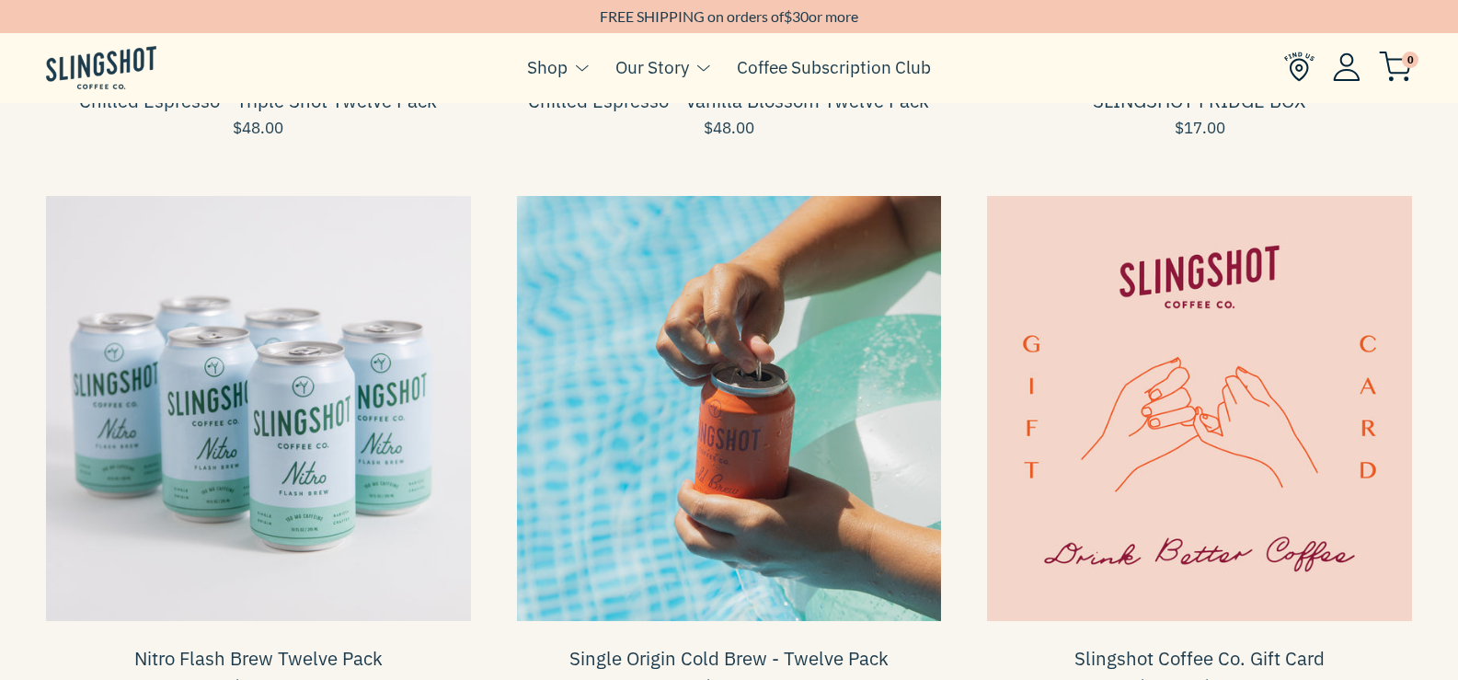
click at [633, 397] on span at bounding box center [729, 408] width 425 height 425
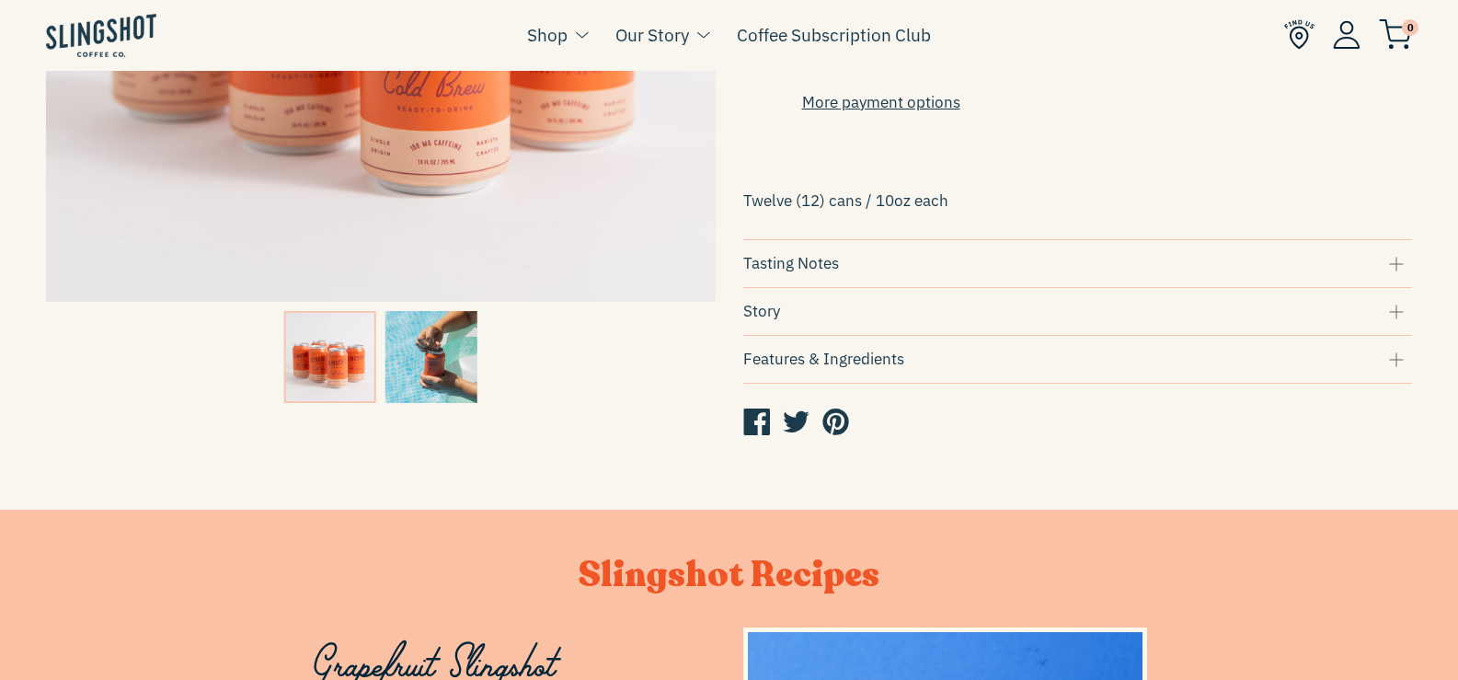
scroll to position [552, 0]
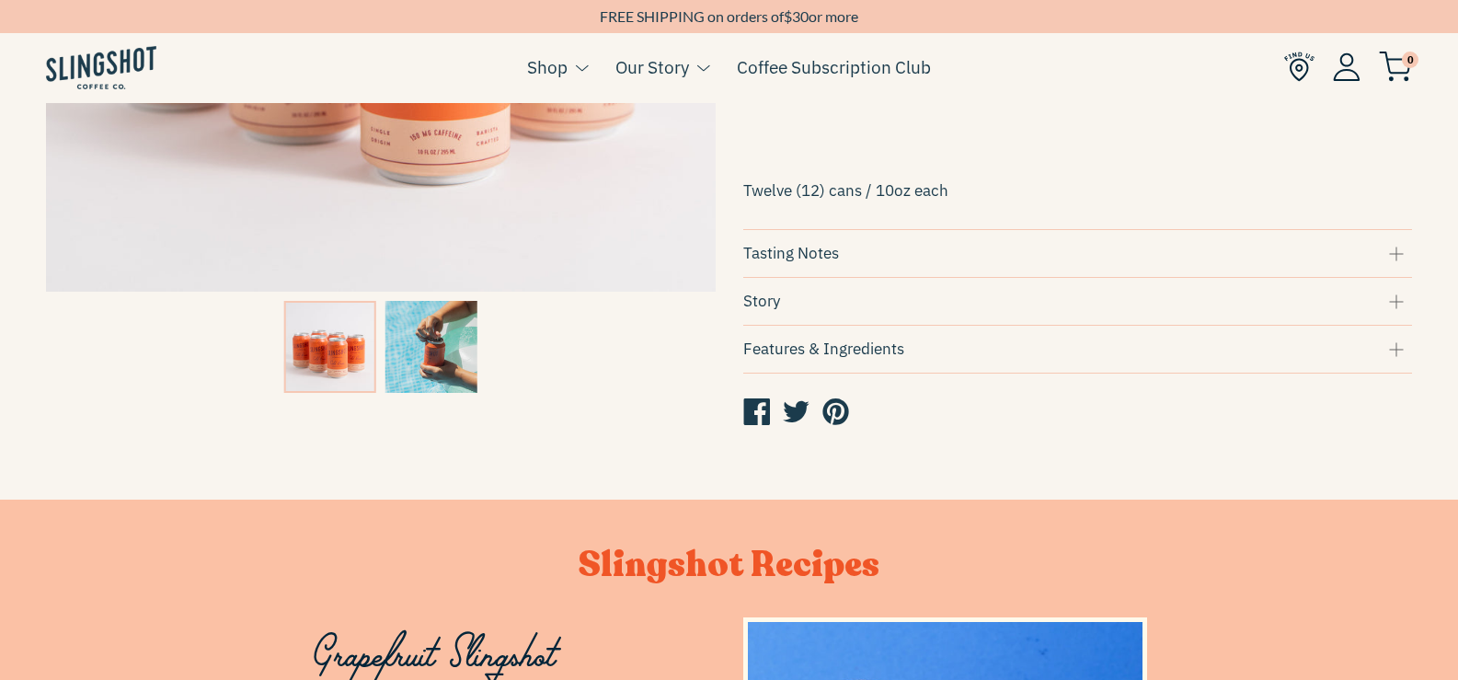
click at [1400, 263] on div "Tasting Notes" at bounding box center [1078, 253] width 670 height 25
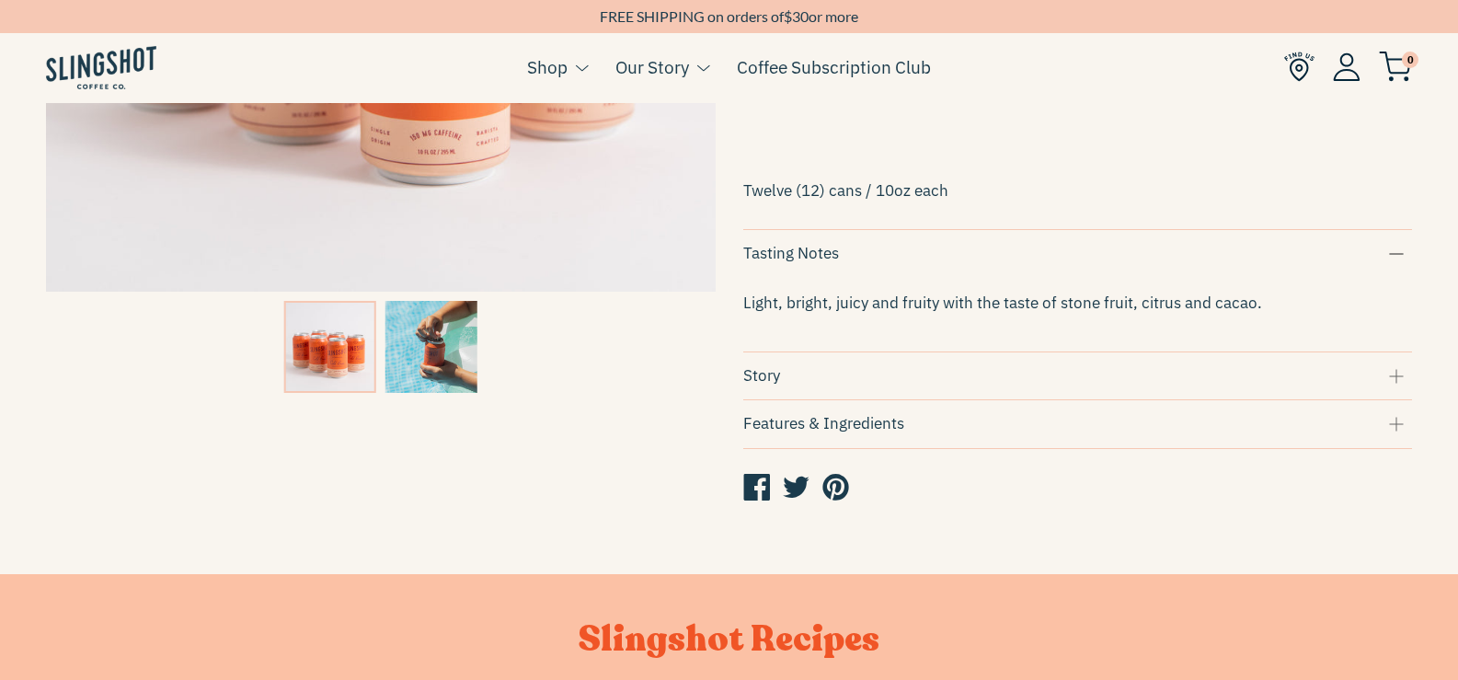
click at [1400, 263] on div "Tasting Notes" at bounding box center [1078, 253] width 670 height 25
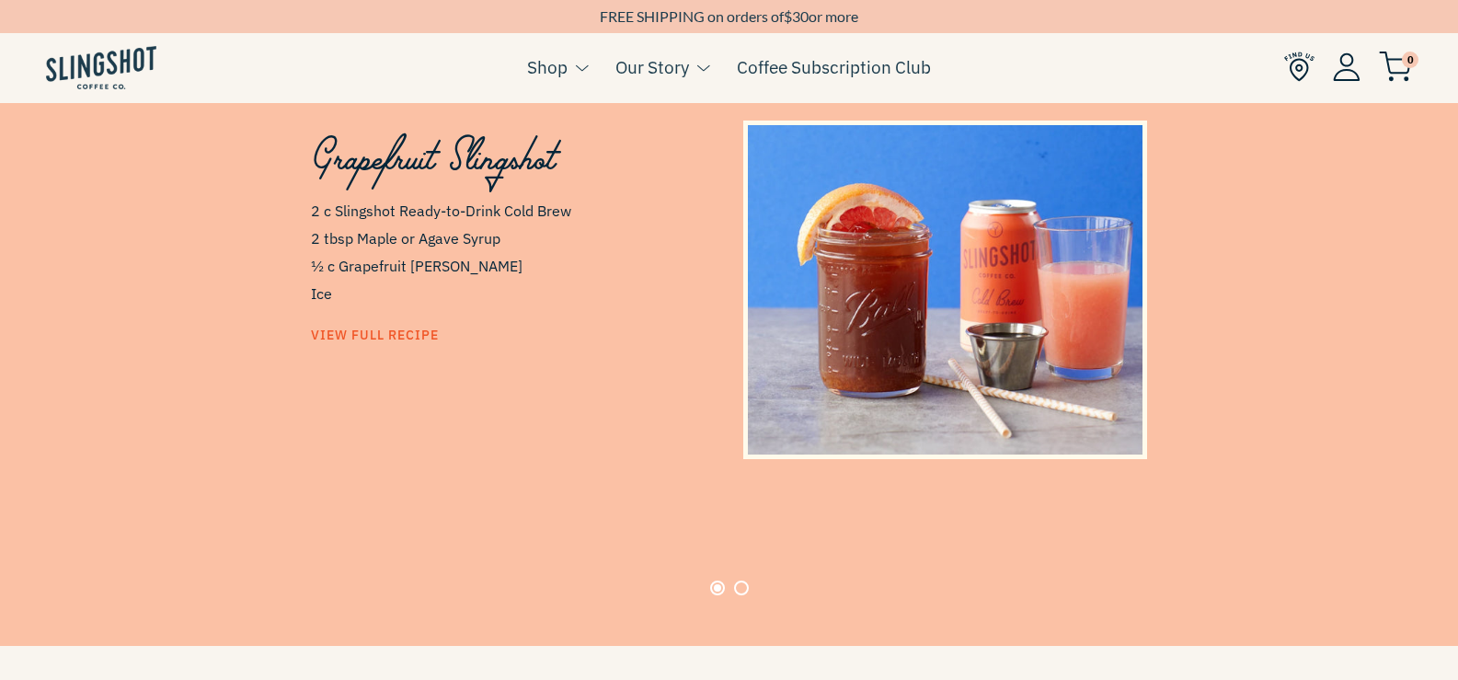
scroll to position [1104, 0]
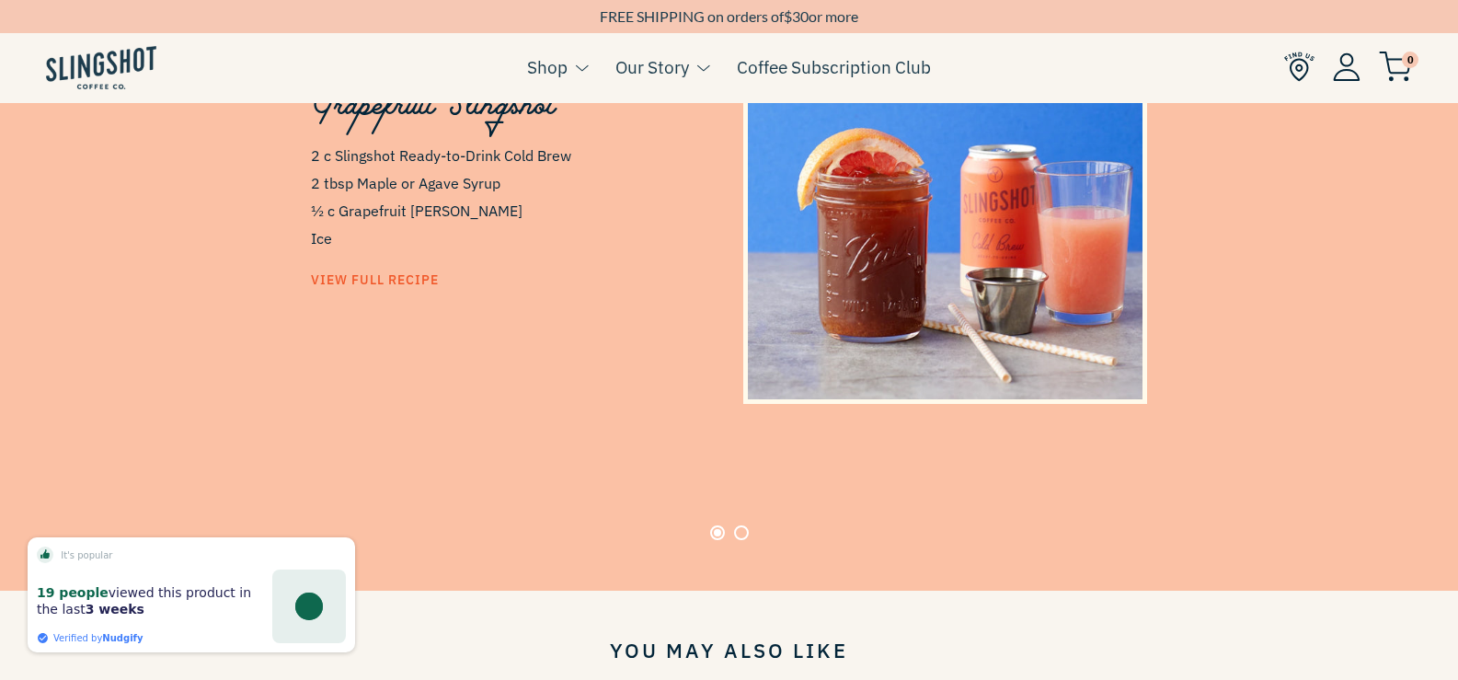
click at [729, 525] on div at bounding box center [729, 532] width 1049 height 15
click at [741, 526] on button "Page 2" at bounding box center [741, 532] width 15 height 15
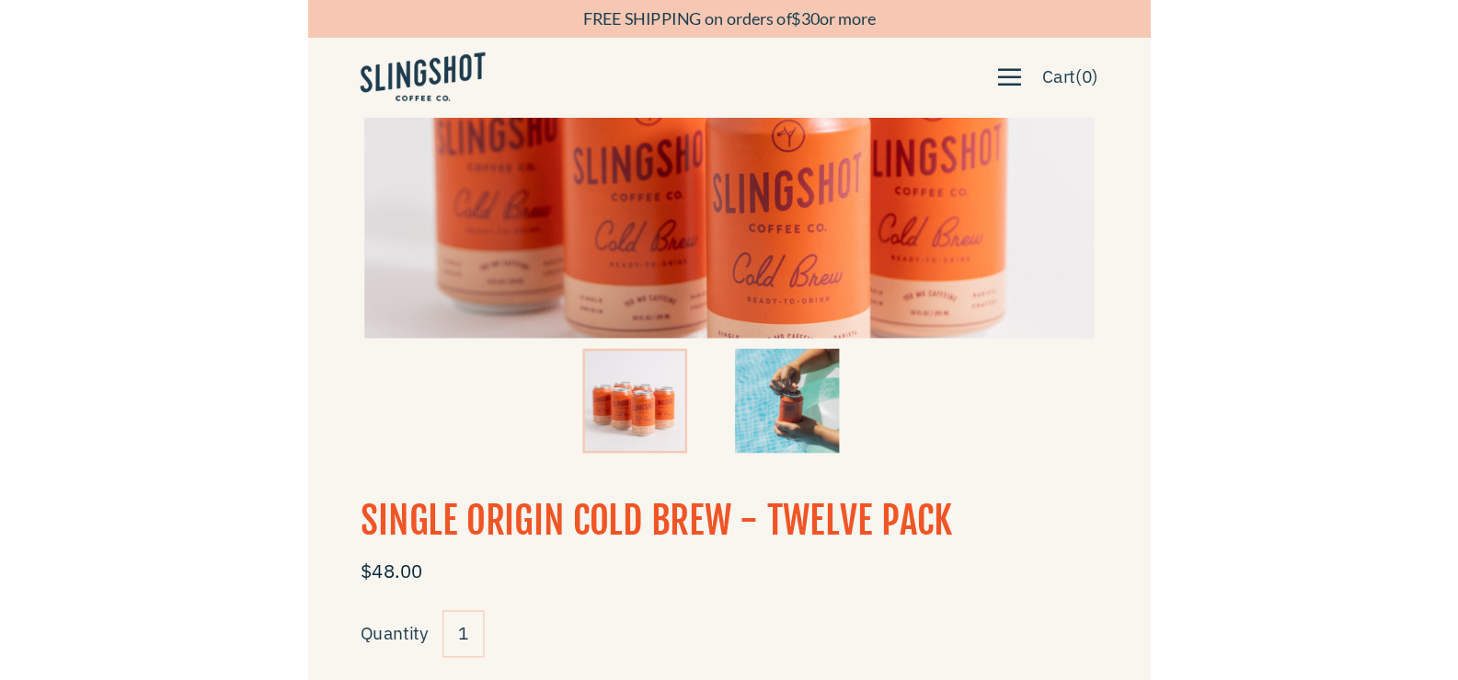
scroll to position [393, 0]
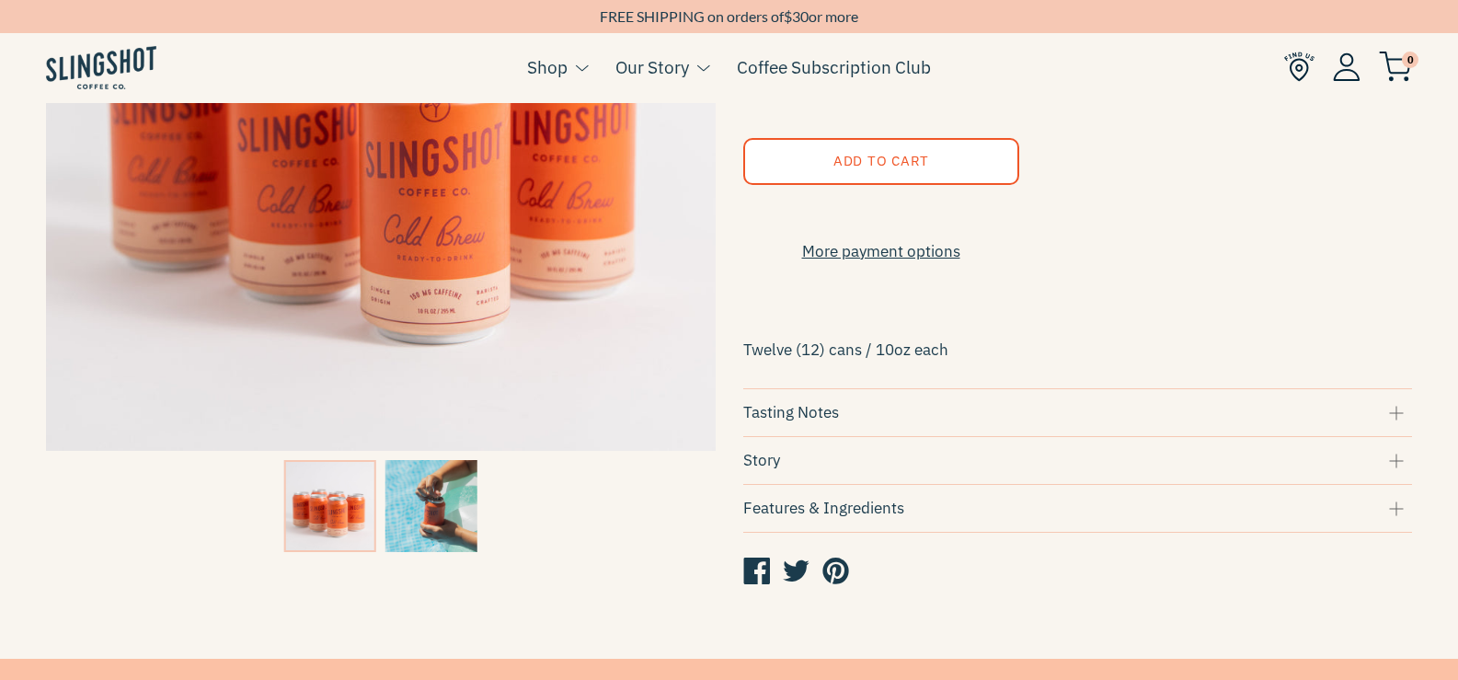
click at [444, 513] on img at bounding box center [431, 506] width 92 height 92
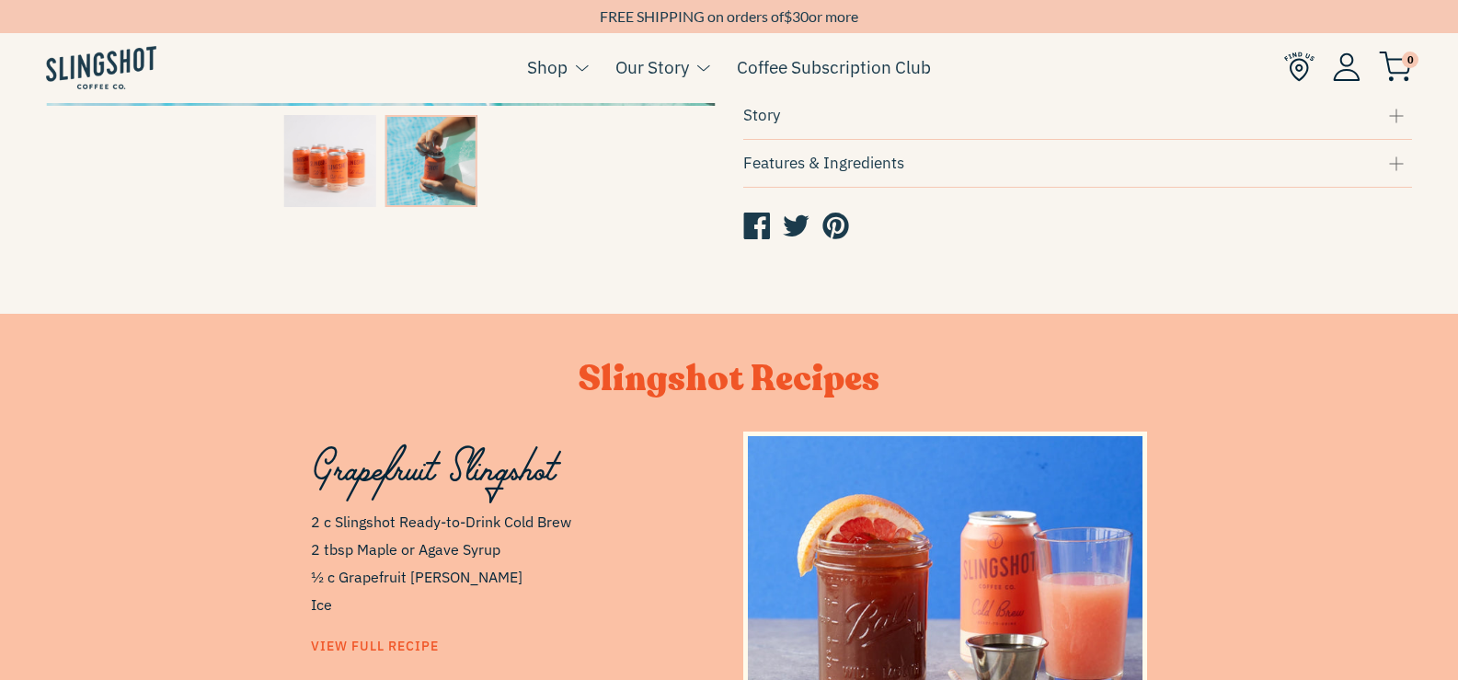
scroll to position [1037, 0]
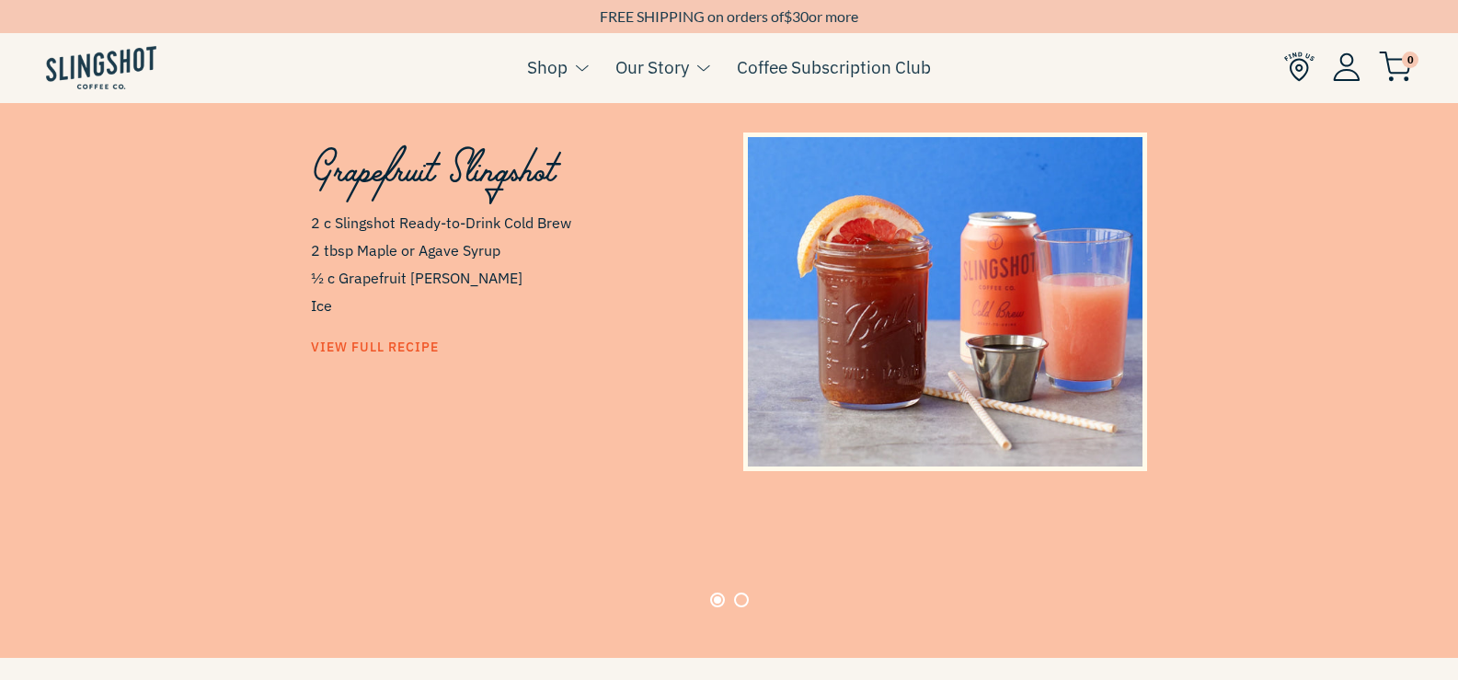
click at [738, 592] on button "Page 2" at bounding box center [741, 599] width 15 height 15
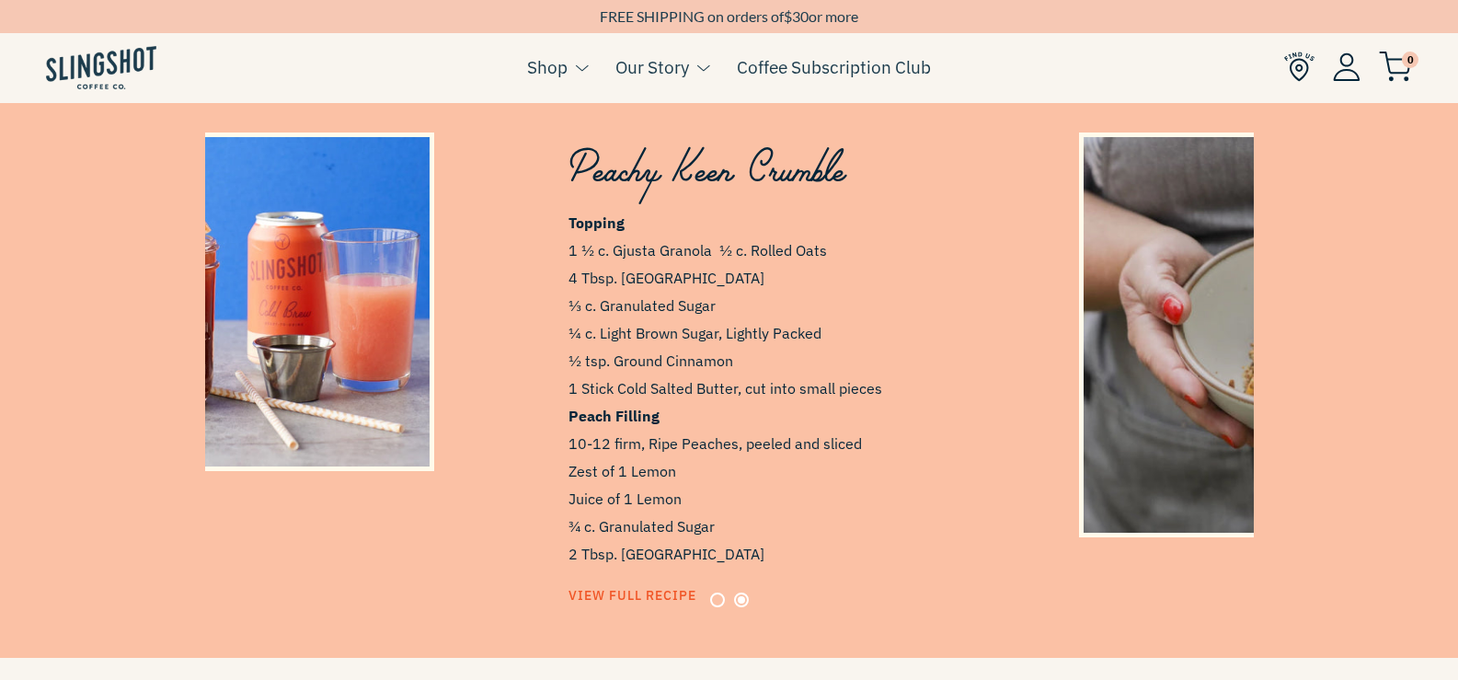
scroll to position [0, 1049]
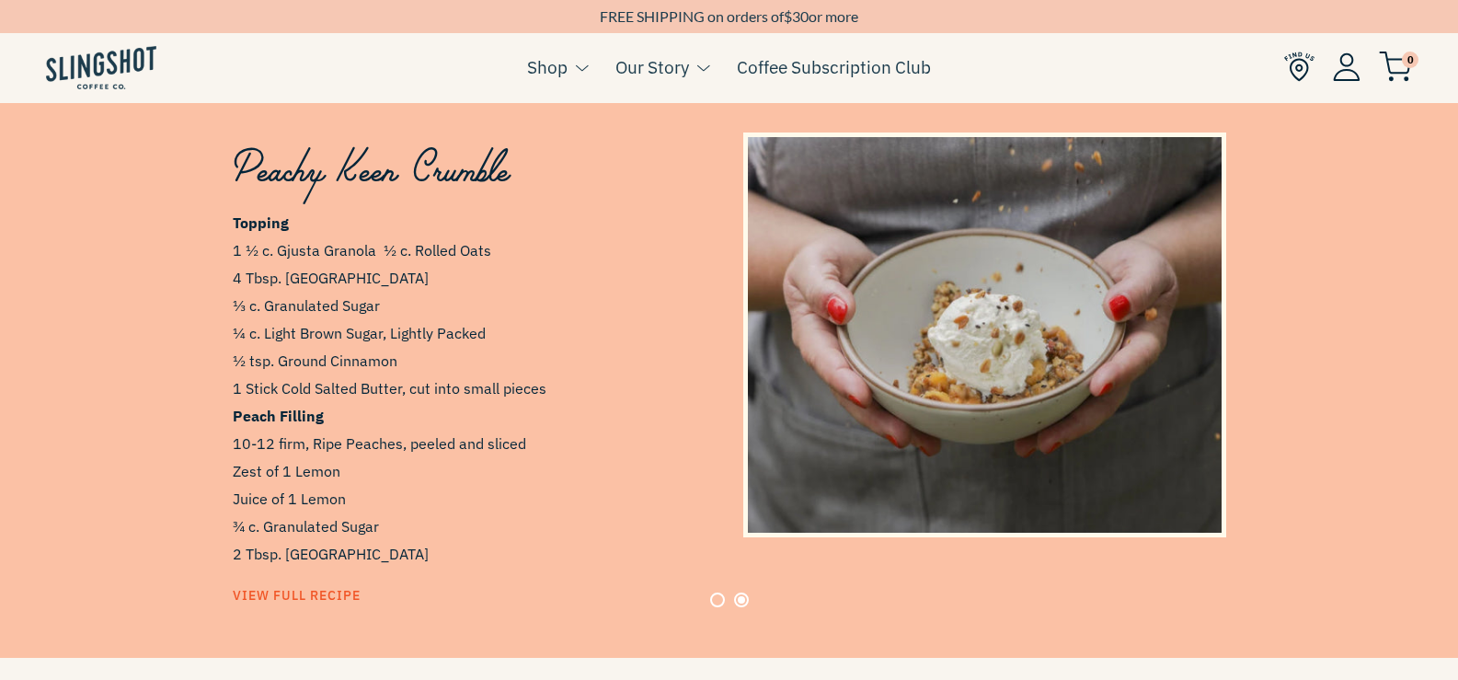
click at [721, 592] on button "Page 1" at bounding box center [717, 599] width 15 height 15
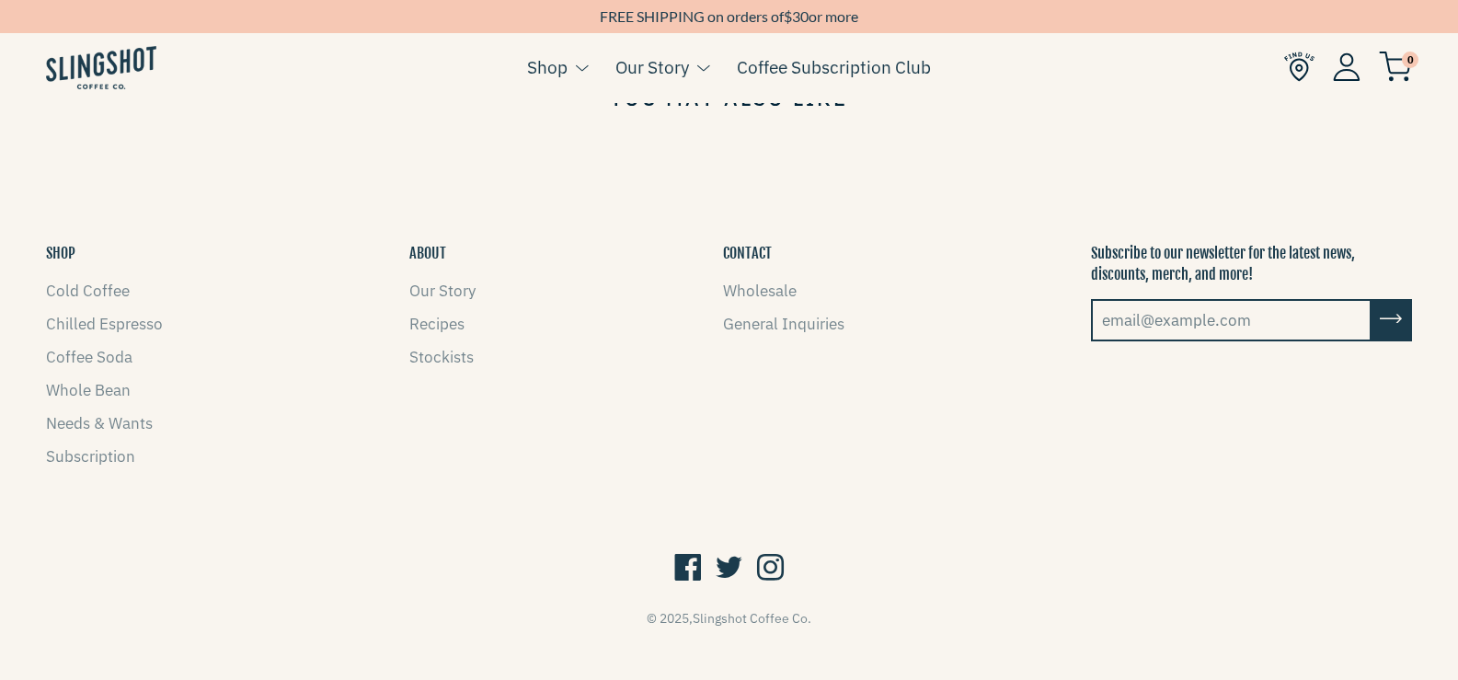
scroll to position [1671, 0]
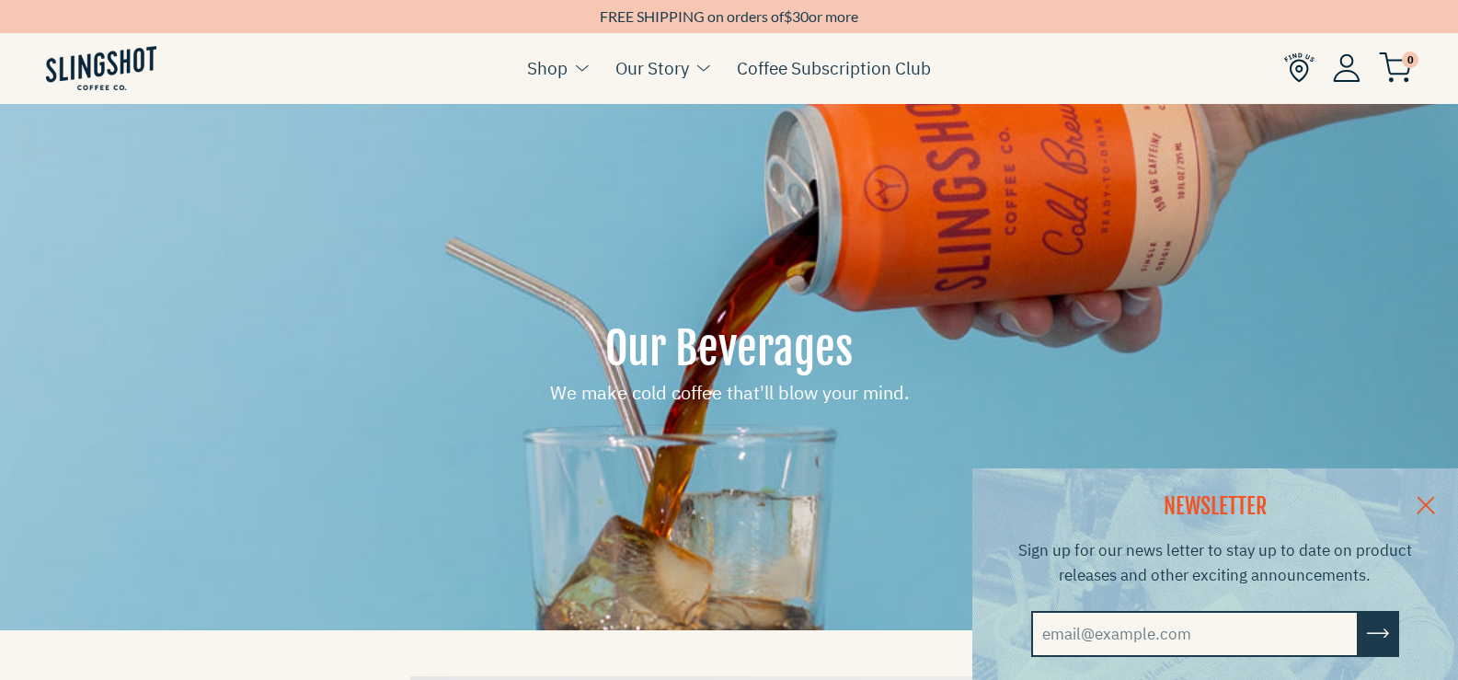
click at [1442, 488] on link at bounding box center [1426, 503] width 64 height 71
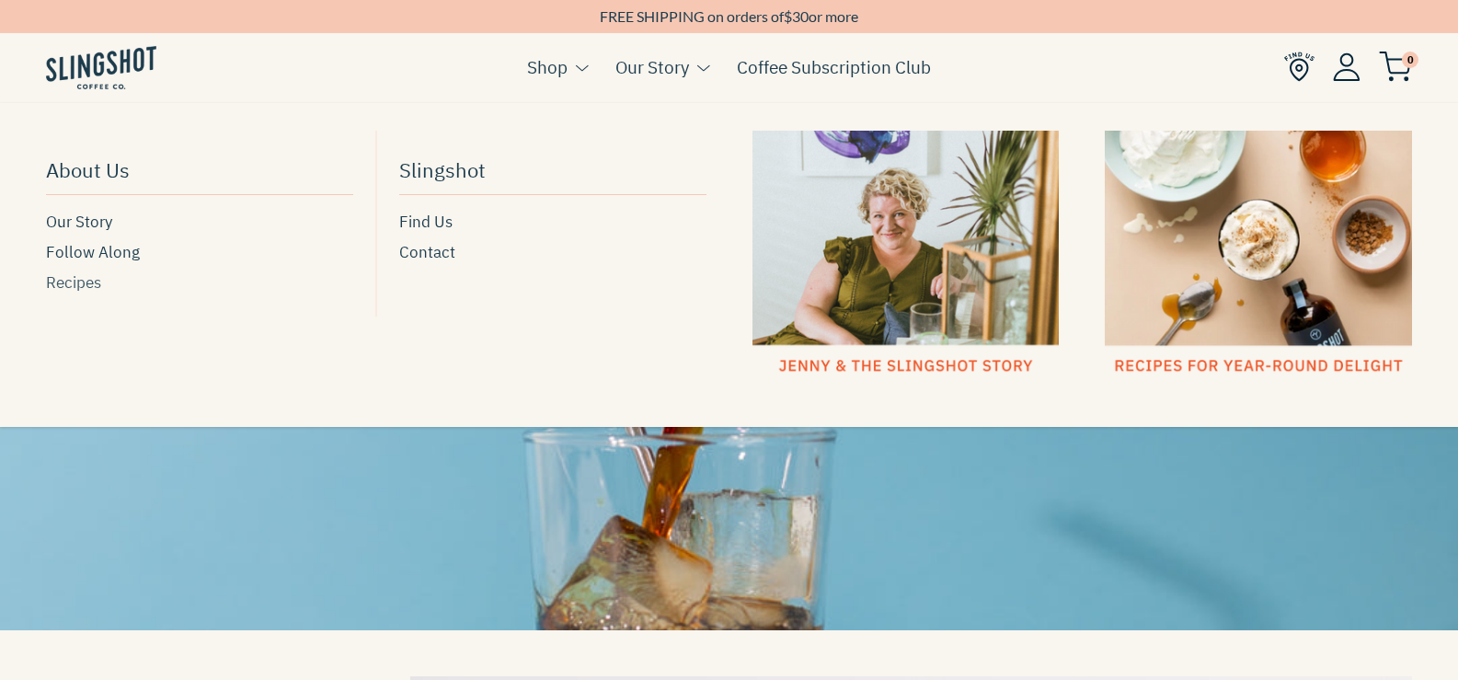
click at [64, 279] on span "Recipes" at bounding box center [73, 282] width 55 height 25
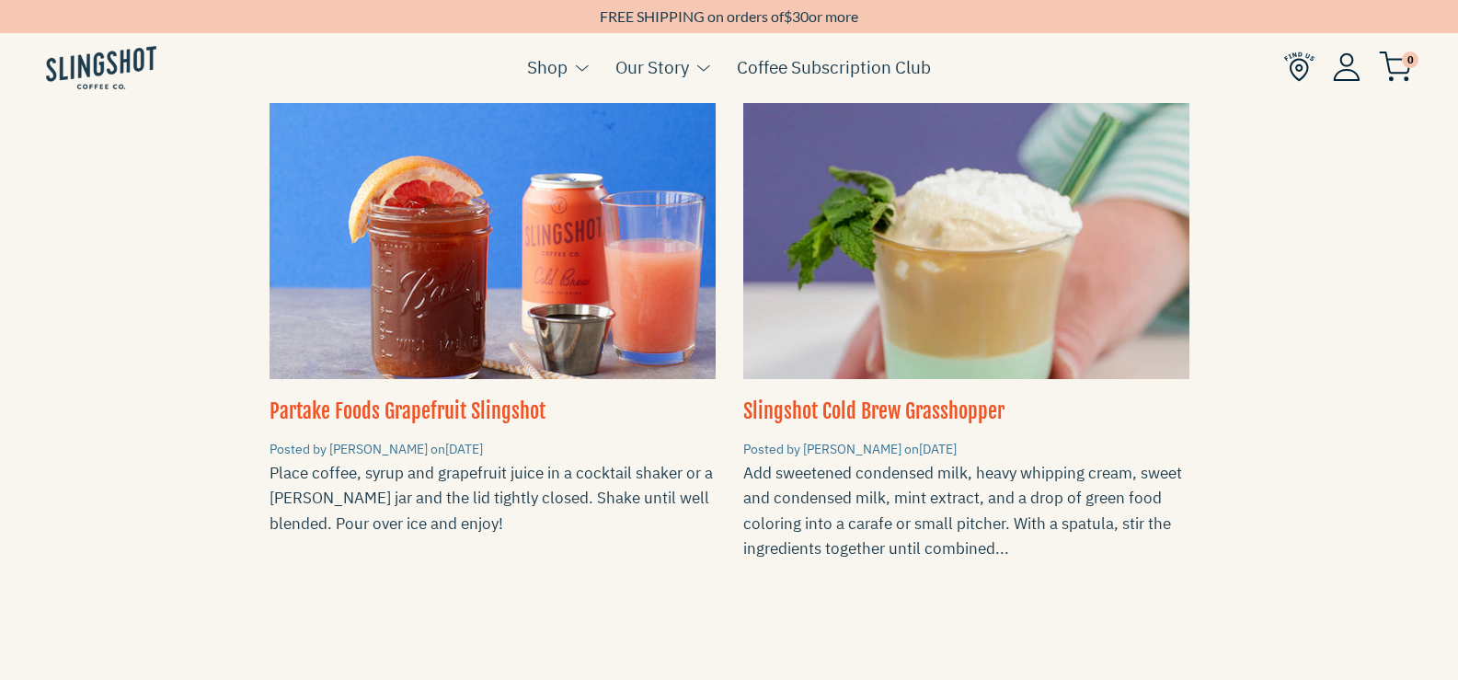
scroll to position [2668, 0]
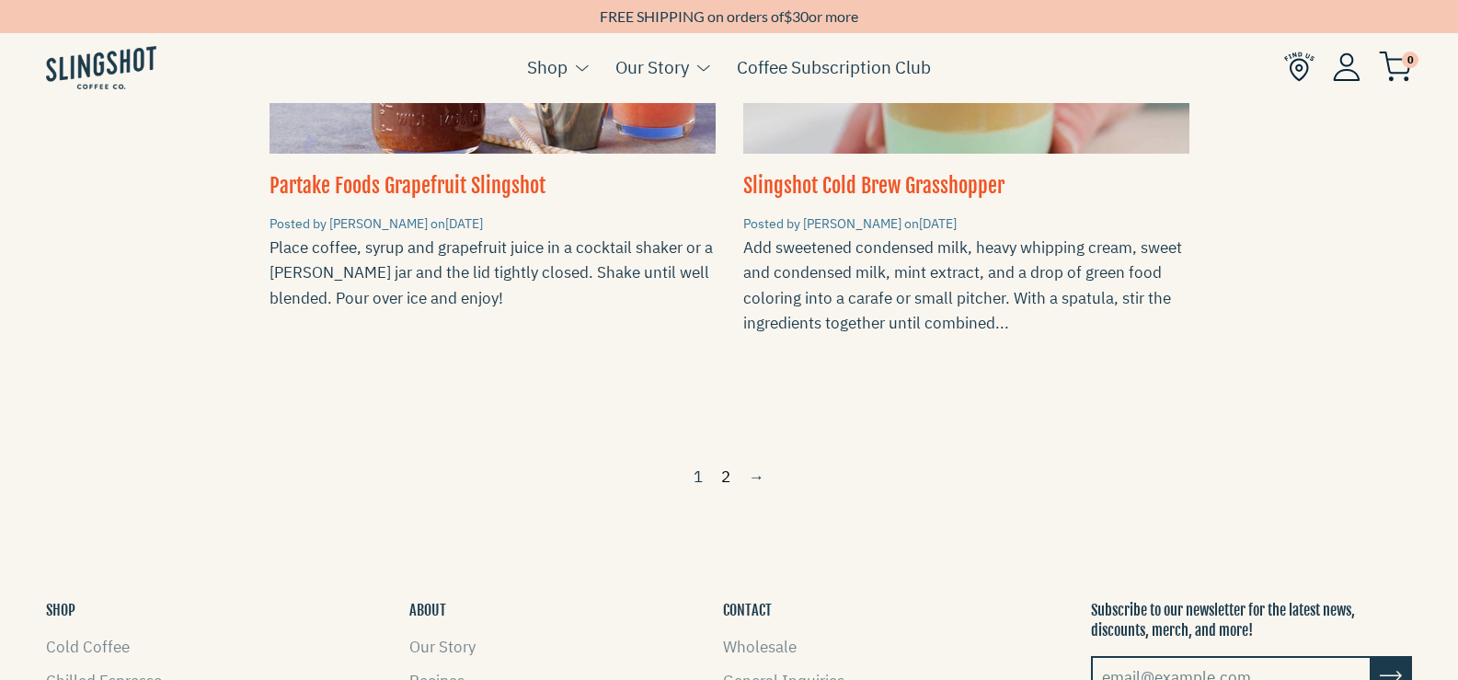
click at [730, 462] on link "2" at bounding box center [726, 477] width 24 height 30
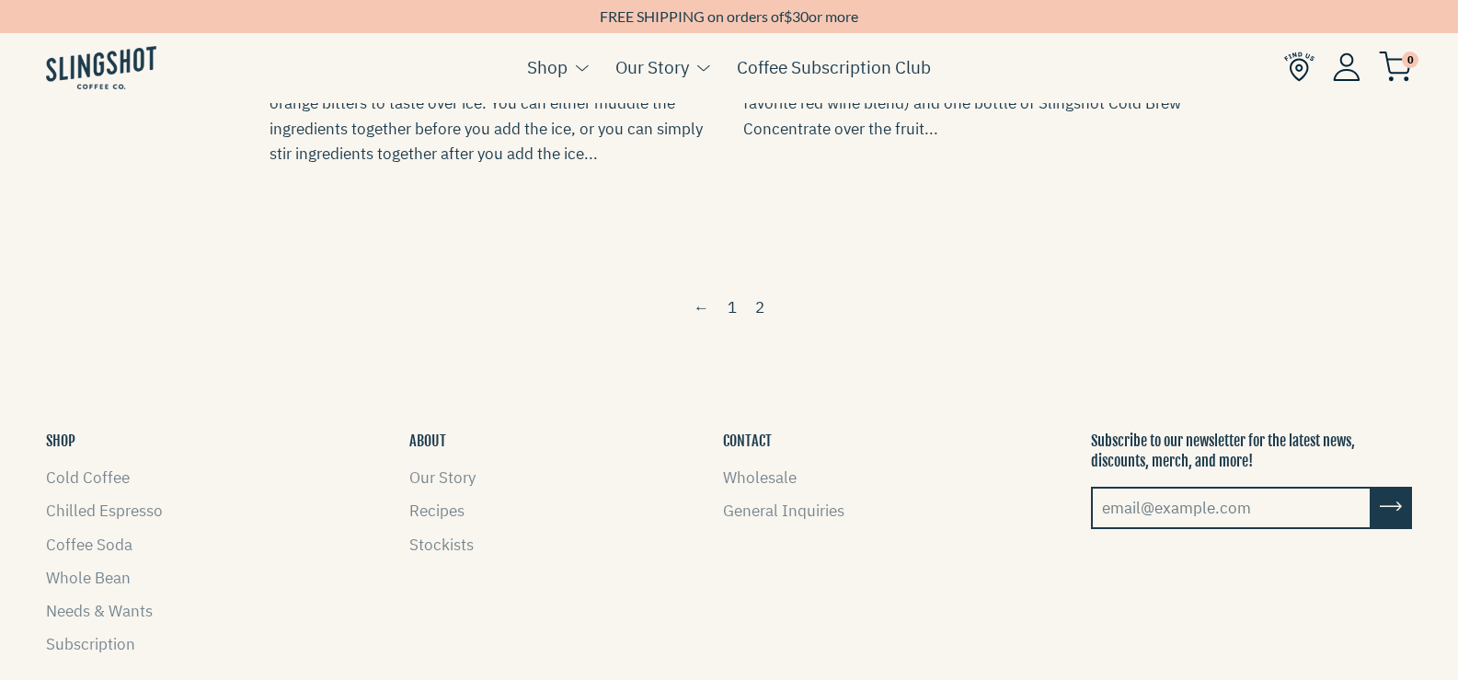
scroll to position [2390, 0]
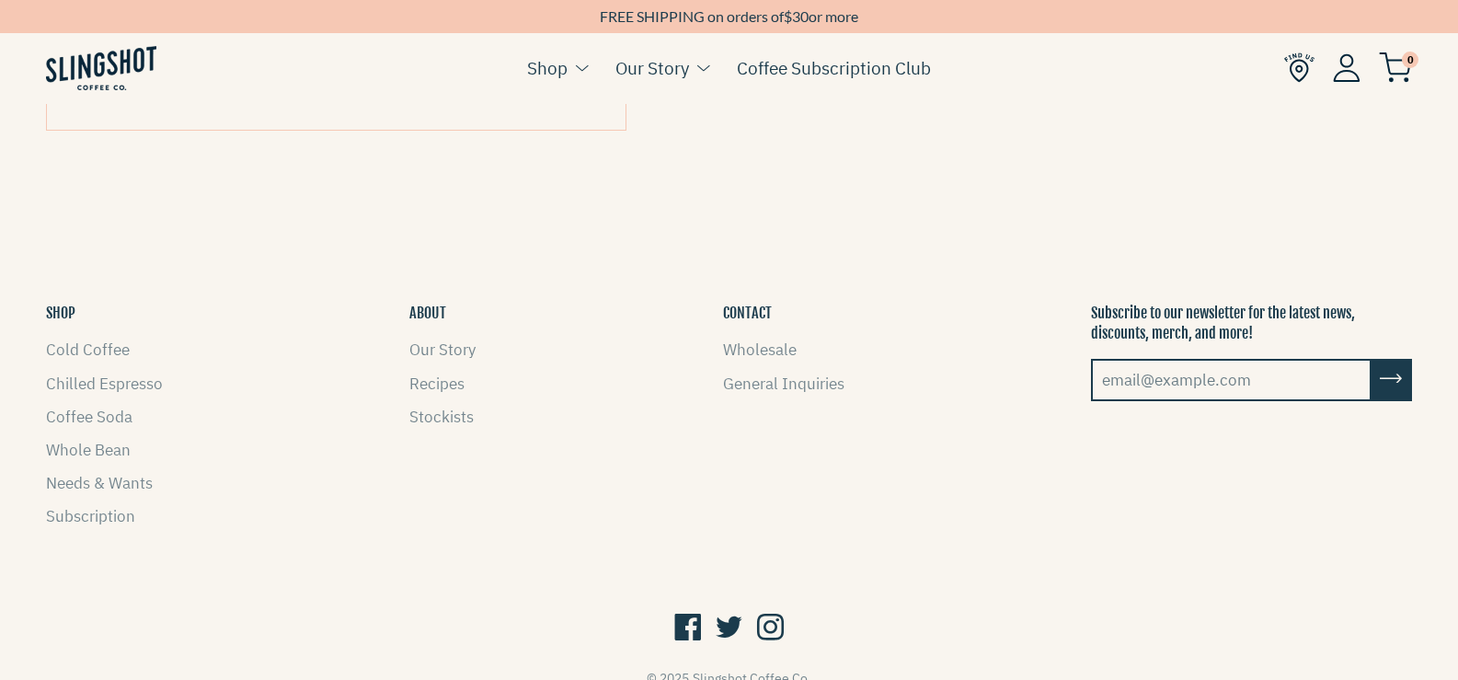
scroll to position [2380, 0]
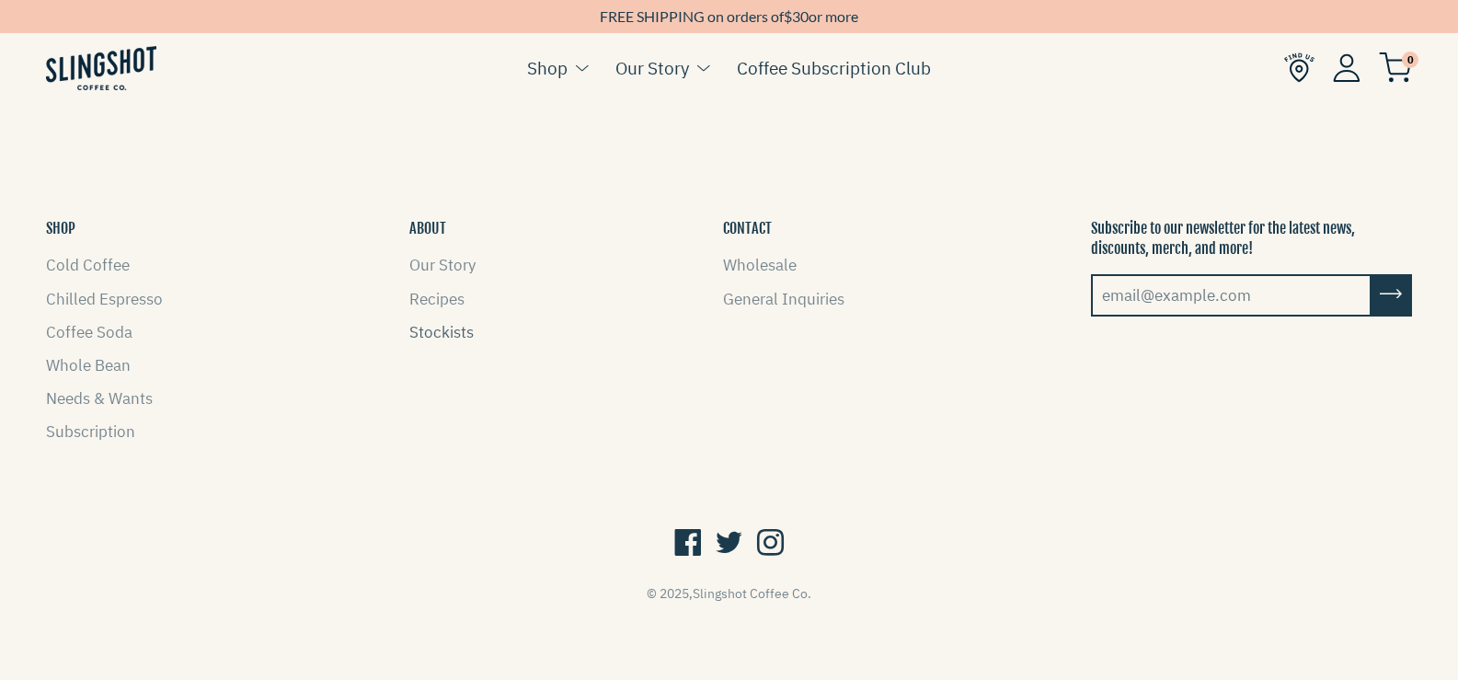
click at [440, 337] on link "Stockists" at bounding box center [441, 332] width 64 height 20
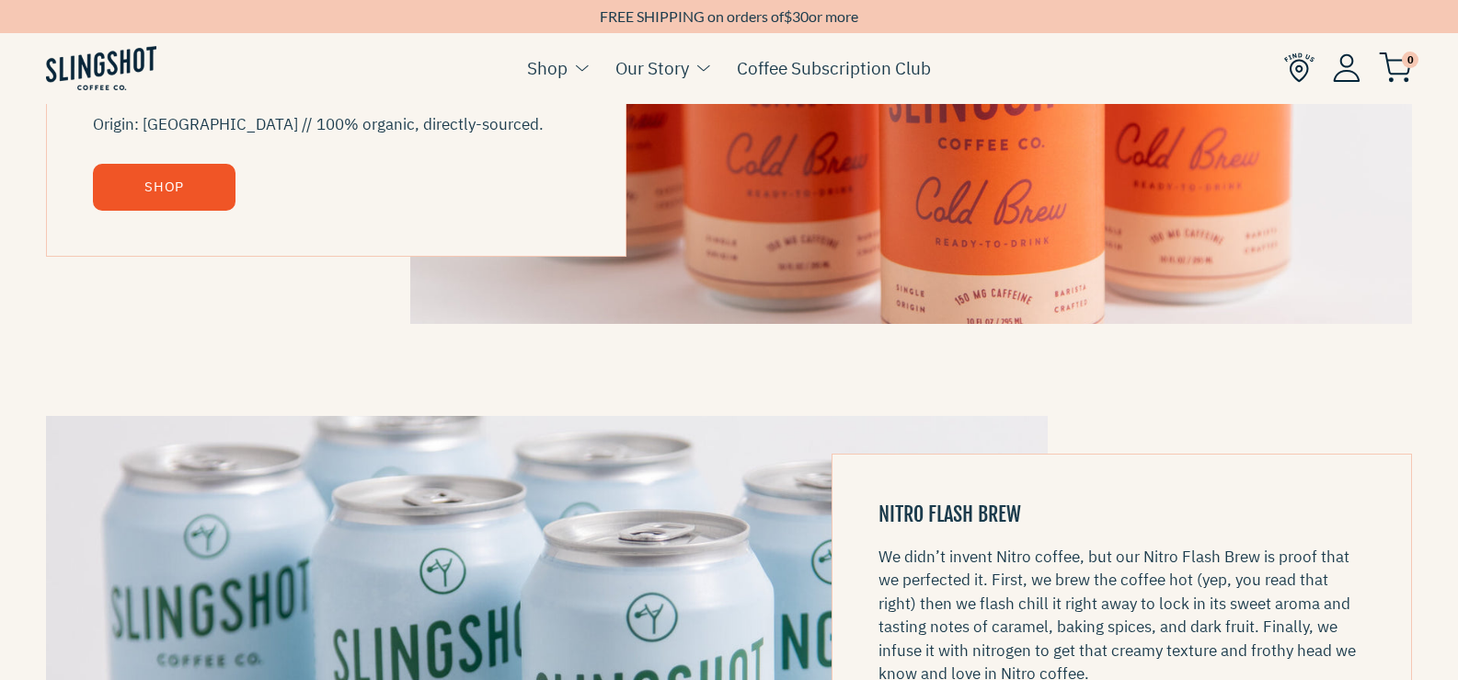
scroll to position [0, 0]
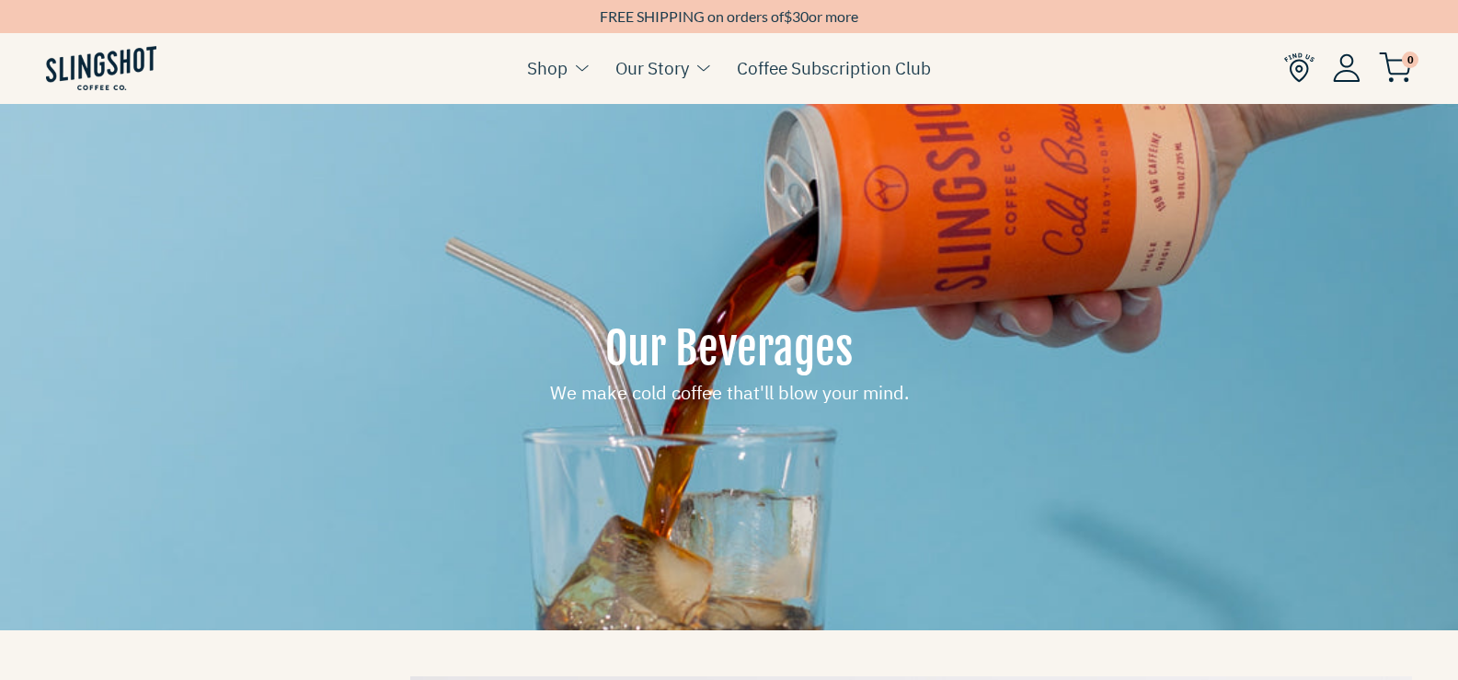
click at [93, 59] on img at bounding box center [101, 68] width 110 height 44
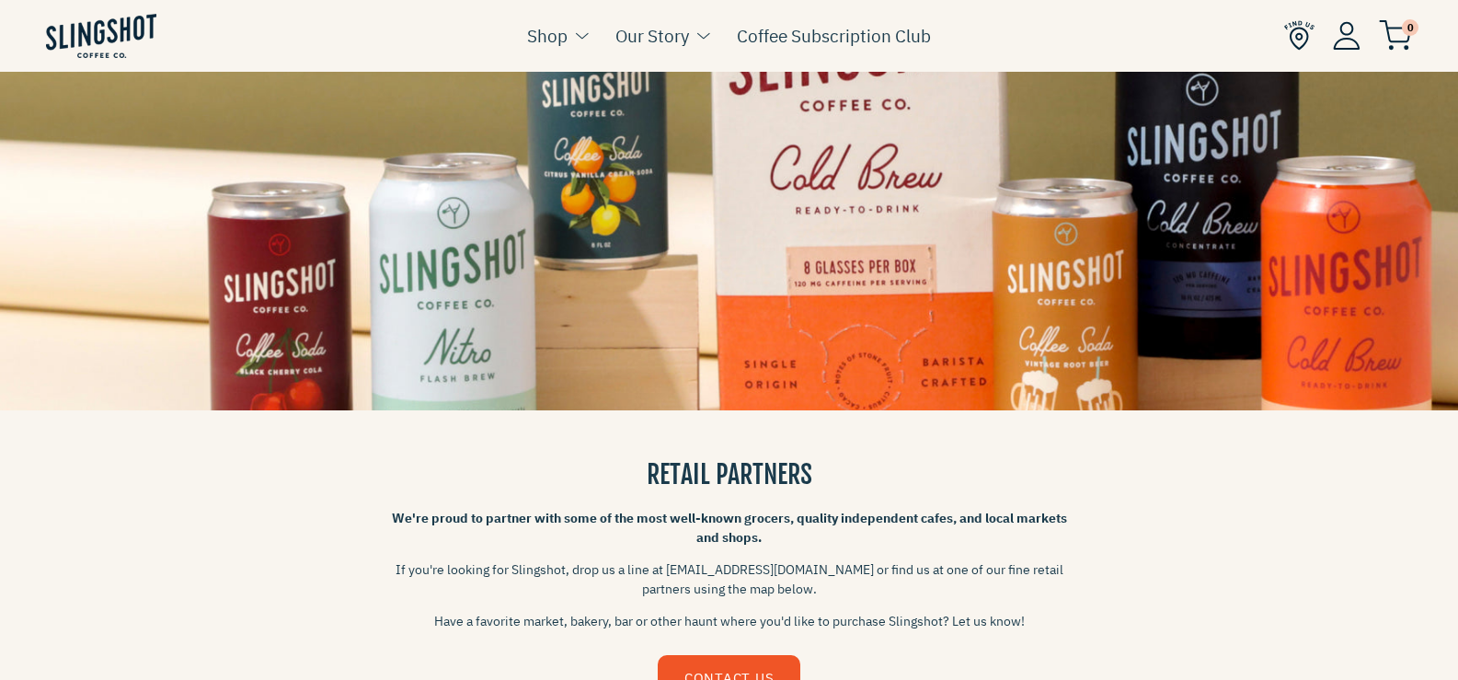
scroll to position [644, 0]
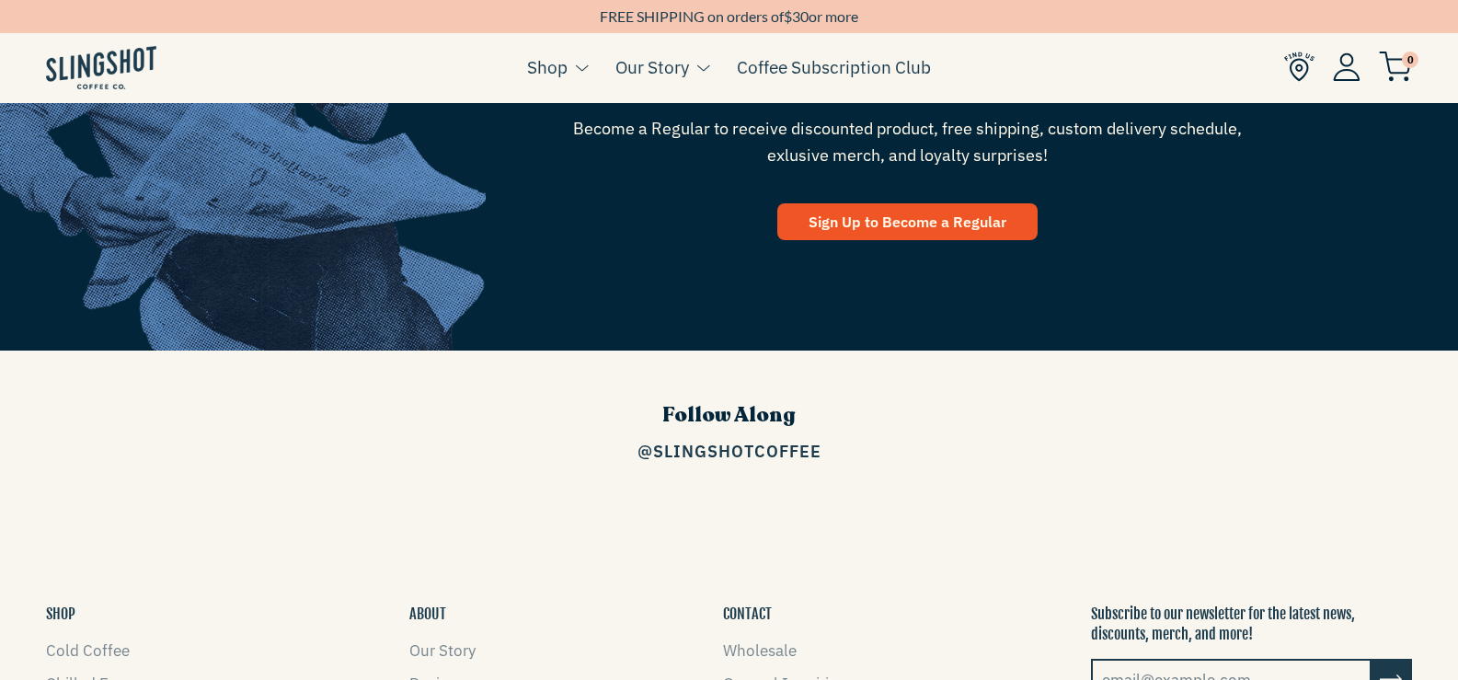
scroll to position [2576, 0]
